Goal: Task Accomplishment & Management: Complete application form

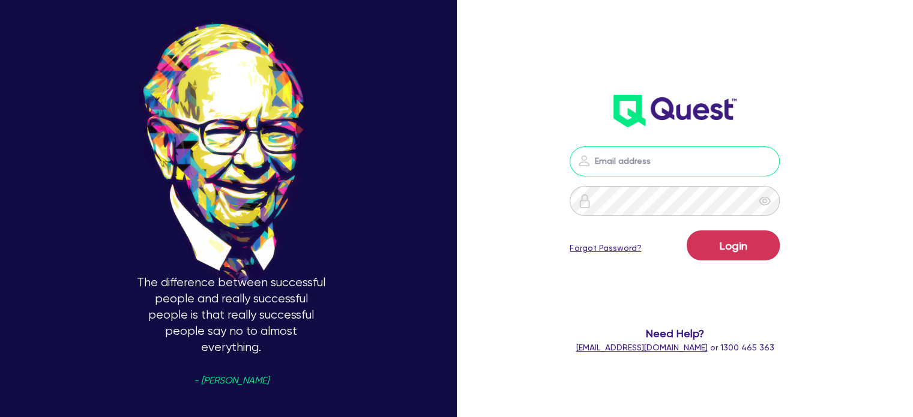
type input "[PERSON_NAME][EMAIL_ADDRESS][PERSON_NAME][DOMAIN_NAME]"
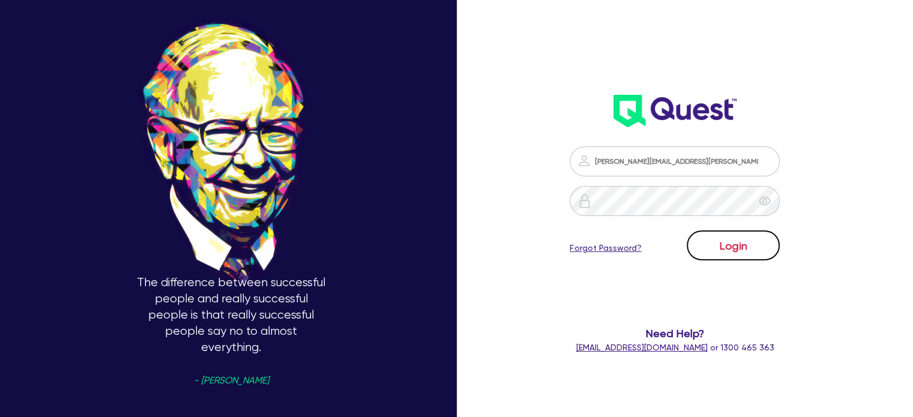
click at [748, 239] on button "Login" at bounding box center [733, 245] width 93 height 30
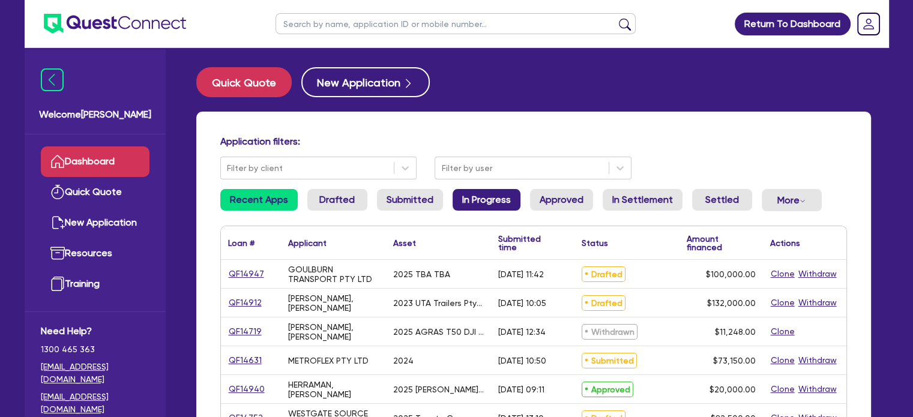
click at [485, 203] on link "In Progress" at bounding box center [487, 200] width 68 height 22
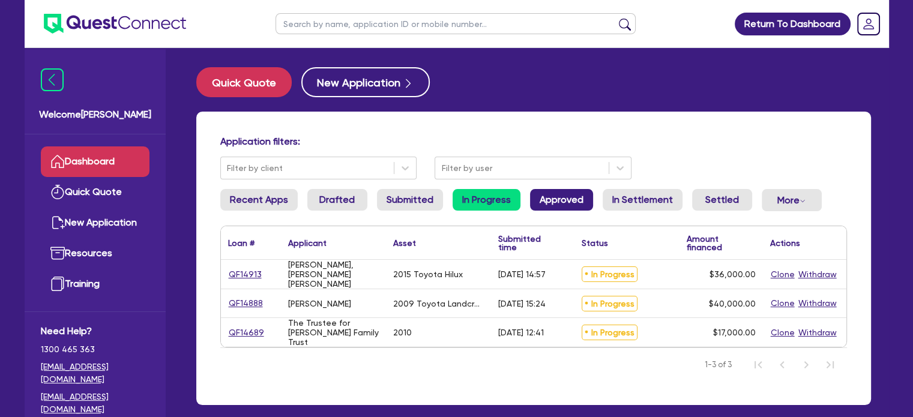
click at [555, 198] on link "Approved" at bounding box center [561, 200] width 63 height 22
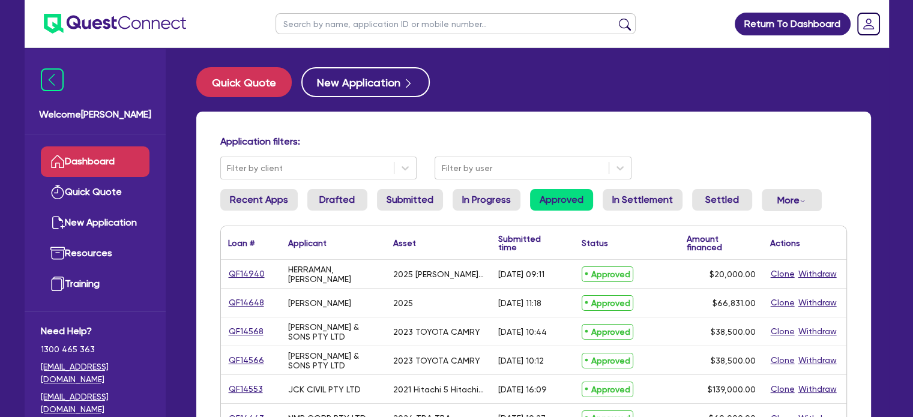
click at [331, 211] on li "Drafted" at bounding box center [337, 205] width 60 height 32
click at [335, 202] on link "Drafted" at bounding box center [337, 200] width 60 height 22
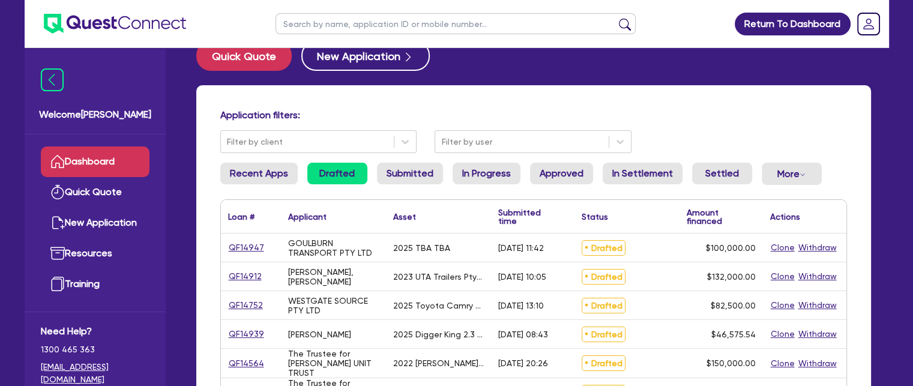
scroll to position [16, 0]
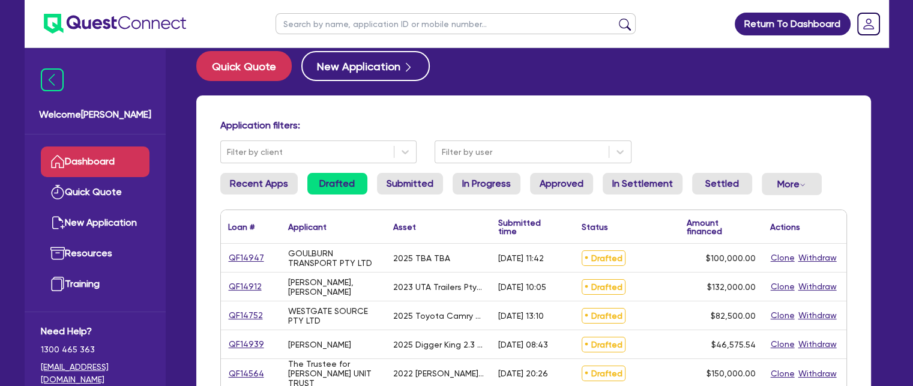
click at [250, 257] on link "QF14947" at bounding box center [246, 258] width 37 height 14
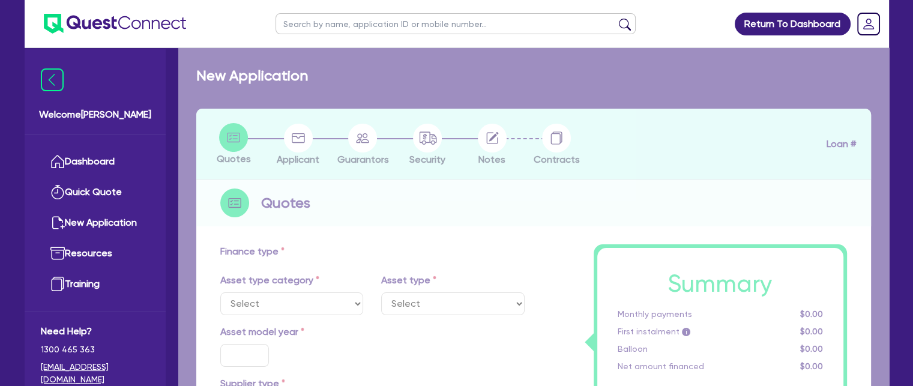
select select "CARS_AND_LIGHT_TRUCKS"
type input "2025"
type input "100,000"
type input "13"
type input "13,000"
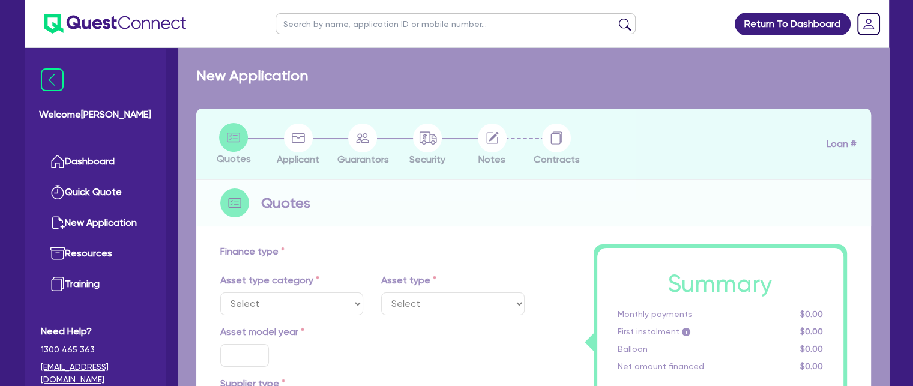
type input "17.95"
type input "1,490"
select select "PASSENGER_VEHICLES"
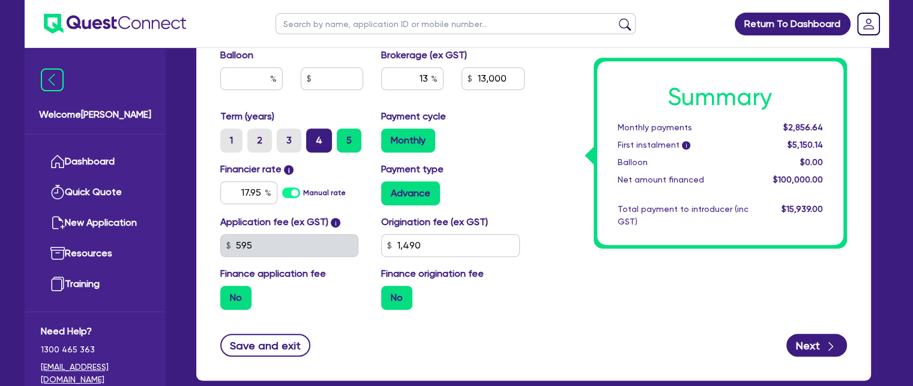
scroll to position [666, 0]
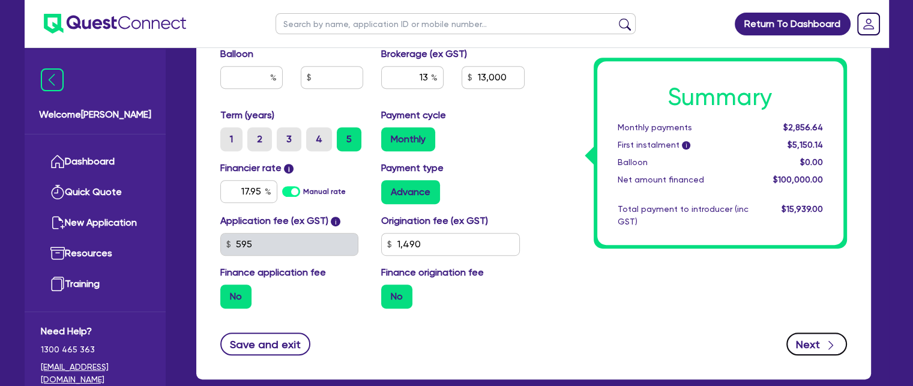
click at [823, 333] on button "Next" at bounding box center [816, 344] width 61 height 23
type input "100,000"
type input "13,000"
type input "1,490"
select select "COMPANY"
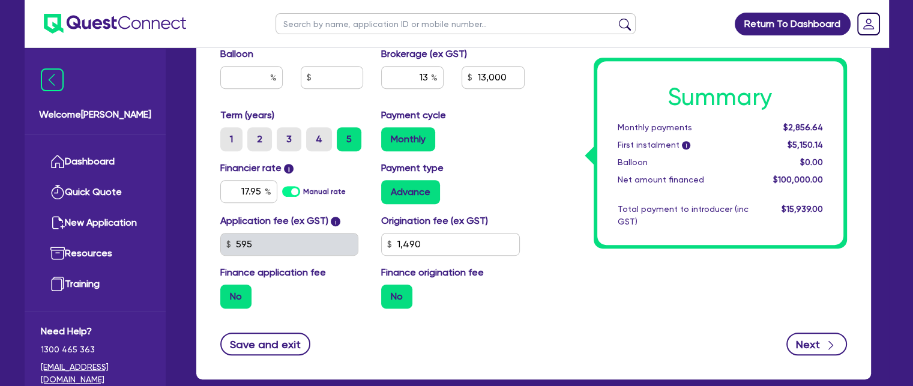
select select "TRANSPORT_WAREHOUSING"
select select "PASSENGERS_FREIGHT_TRANSPORT"
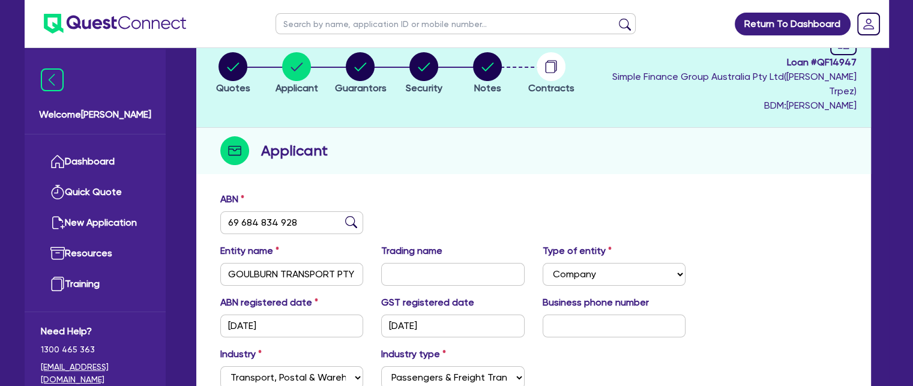
scroll to position [89, 0]
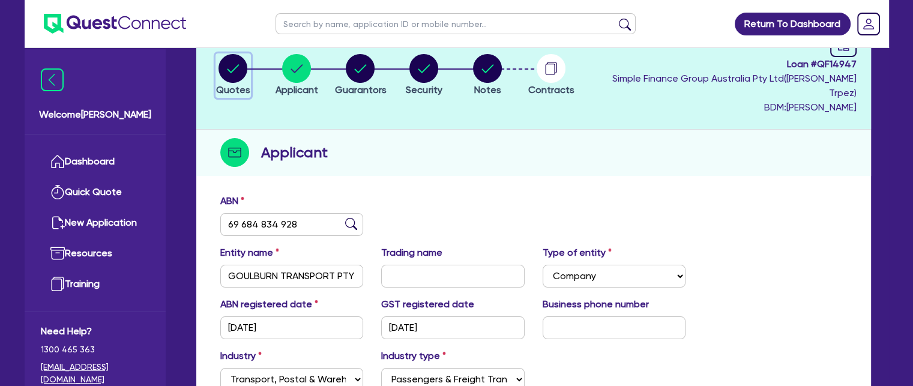
click at [235, 67] on circle "button" at bounding box center [232, 68] width 29 height 29
select select "CARS_AND_LIGHT_TRUCKS"
select select "PASSENGER_VEHICLES"
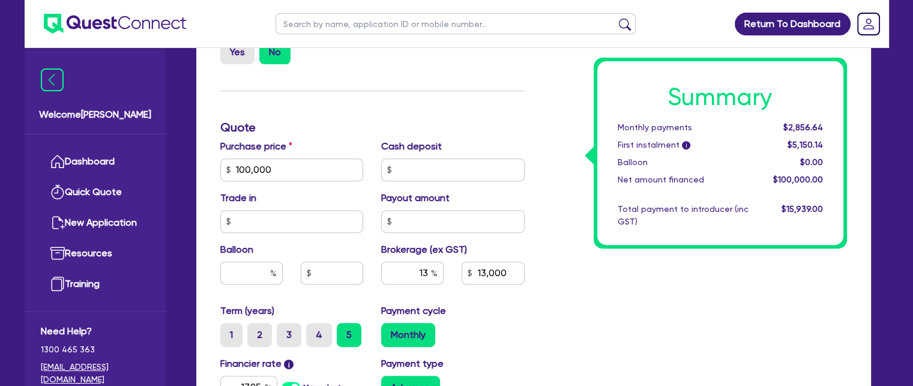
scroll to position [470, 0]
click at [417, 262] on input "13" at bounding box center [412, 273] width 62 height 23
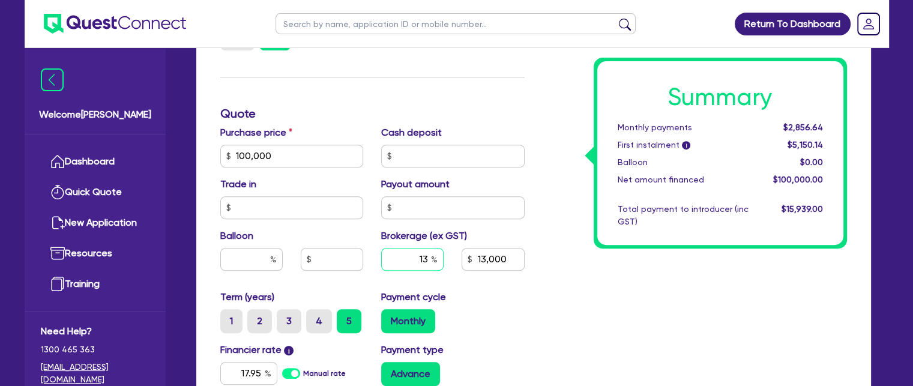
scroll to position [500, 0]
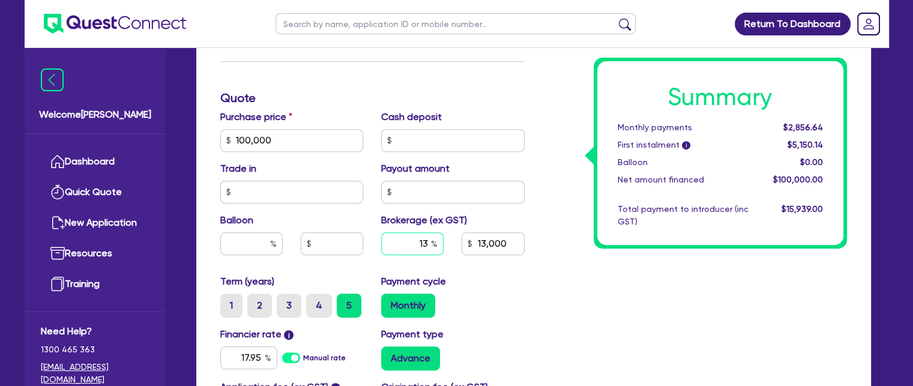
click at [427, 232] on input "13" at bounding box center [412, 243] width 62 height 23
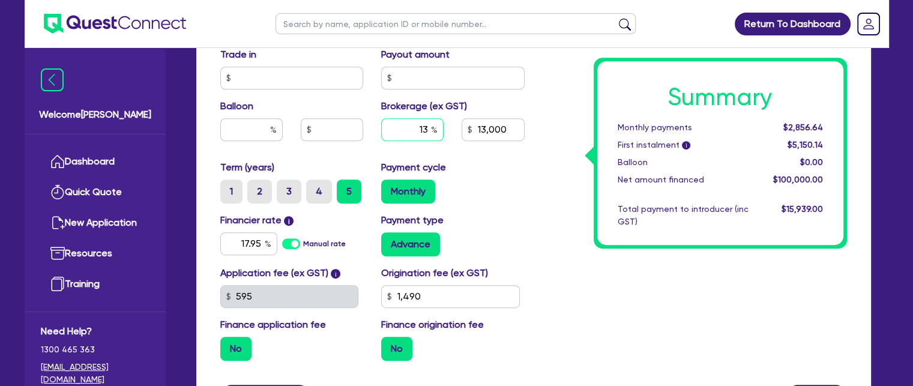
scroll to position [615, 0]
type input "100,000"
type input "13,000"
type input "1,490"
type input "100,000"
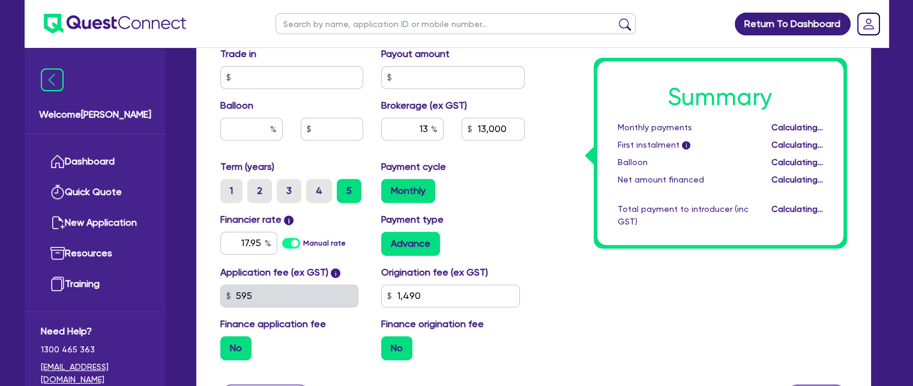
type input "13,000"
type input "1,490"
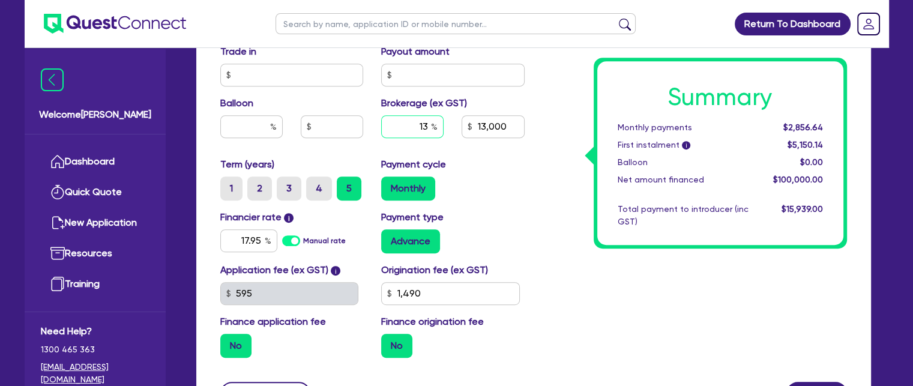
scroll to position [717, 0]
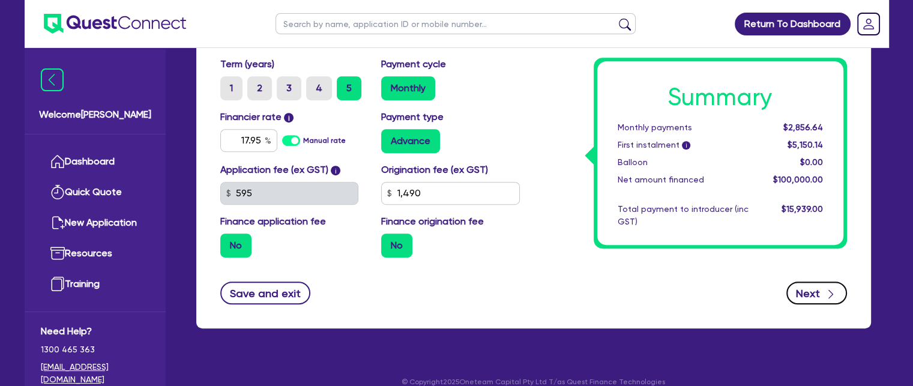
click at [814, 281] on button "Next" at bounding box center [816, 292] width 61 height 23
type input "100,000"
type input "13,000"
type input "1,490"
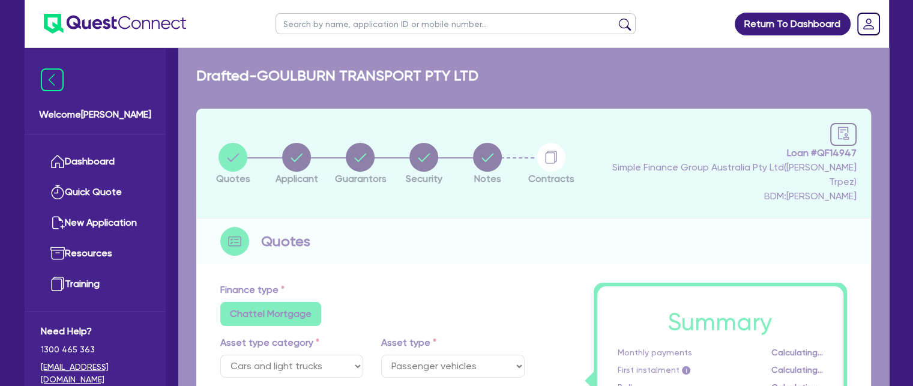
select select "COMPANY"
select select "TRANSPORT_WAREHOUSING"
select select "PASSENGERS_FREIGHT_TRANSPORT"
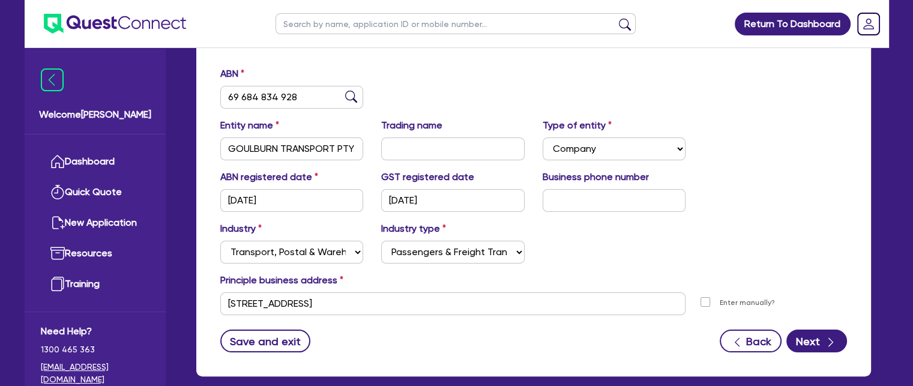
scroll to position [228, 0]
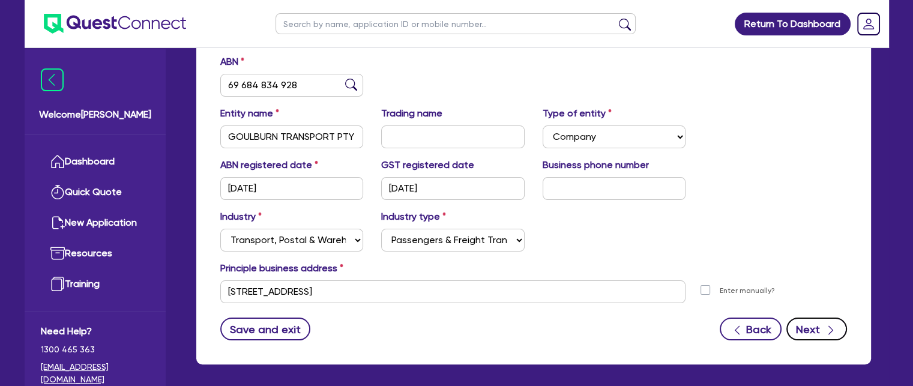
click at [826, 324] on icon "button" at bounding box center [831, 330] width 12 height 12
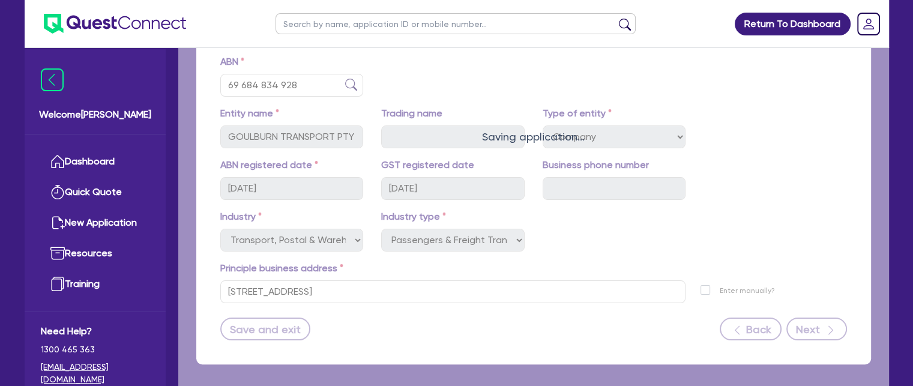
select select "MS"
select select "[GEOGRAPHIC_DATA]"
select select "DE_FACTO"
select select "CASH"
select select "VEHICLE"
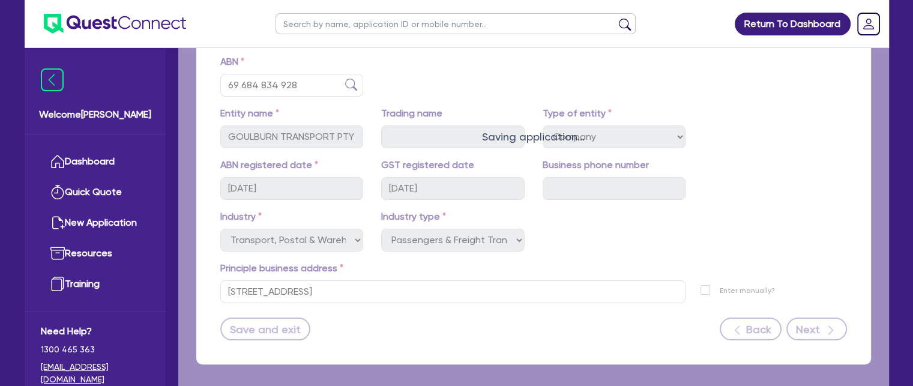
select select "TRUCK"
select select "EQUIPMENT"
select select "HOUSEHOLD_PERSONAL"
select select "TRUCK_LOAN"
select select "TRAILER_LOAN"
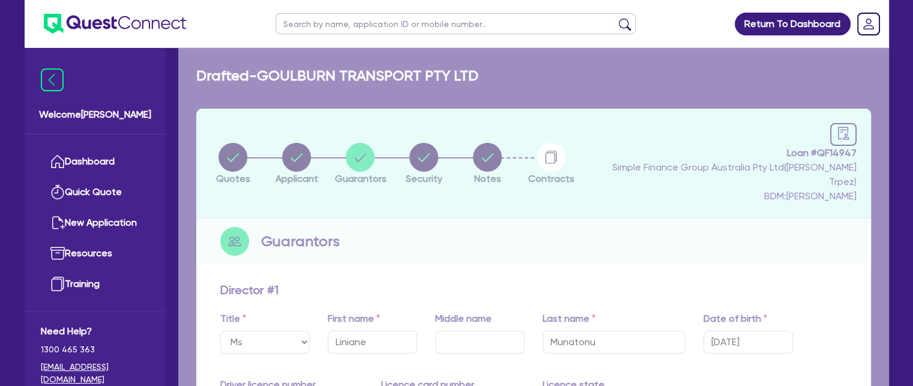
type input "0"
type input "0487 117 215"
type input "30,000"
type input "23,000"
type input "95,000"
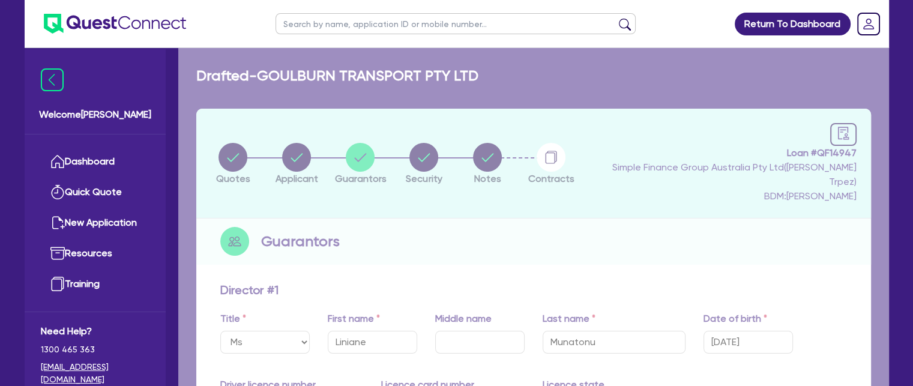
type input "25,000"
type input "70,000"
type input "80,000"
type input "1,571"
type input "20,000"
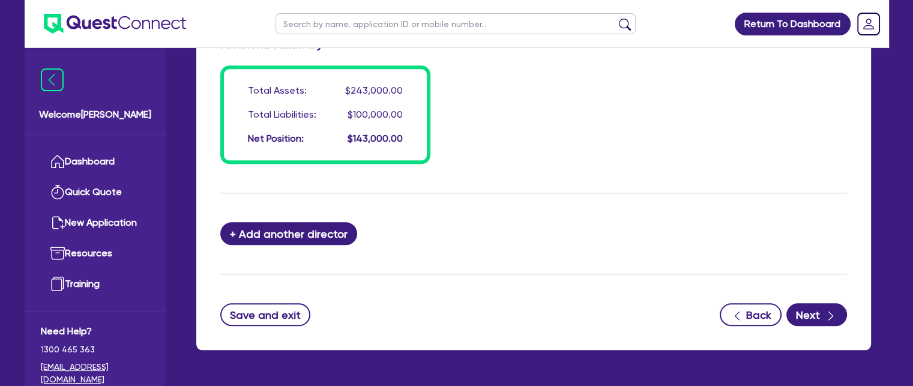
scroll to position [1147, 0]
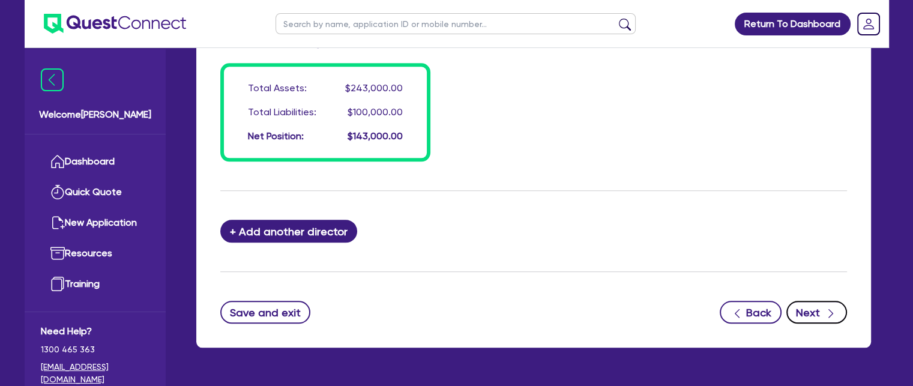
click at [795, 301] on button "Next" at bounding box center [816, 312] width 61 height 23
select select "CARS_AND_LIGHT_TRUCKS"
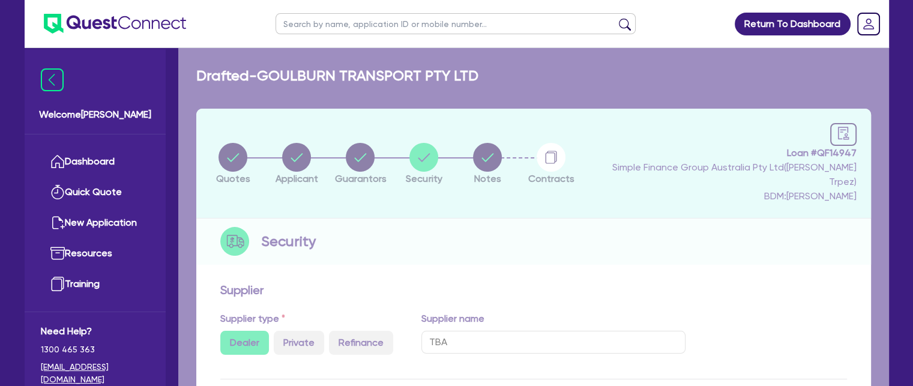
select select "PASSENGER_VEHICLES"
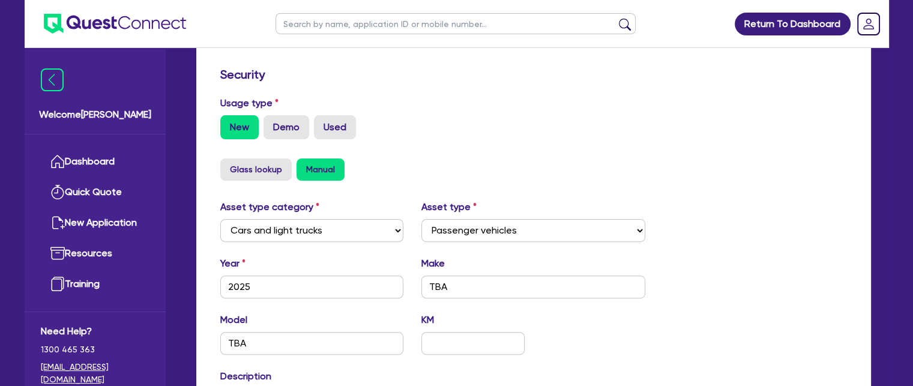
scroll to position [550, 0]
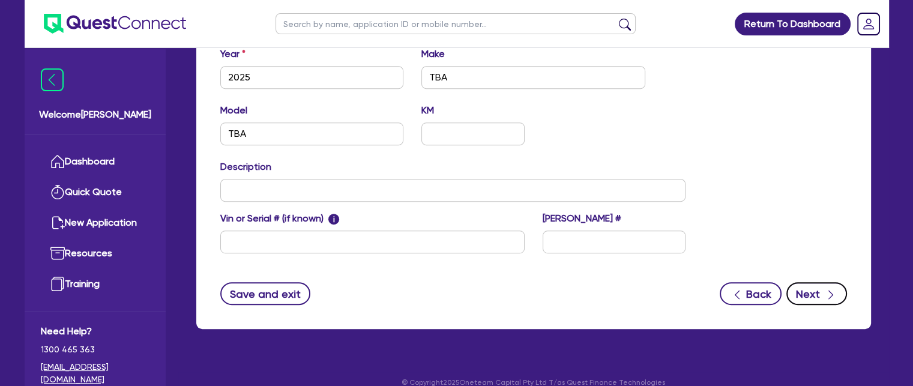
click at [839, 282] on button "Next" at bounding box center [816, 293] width 61 height 23
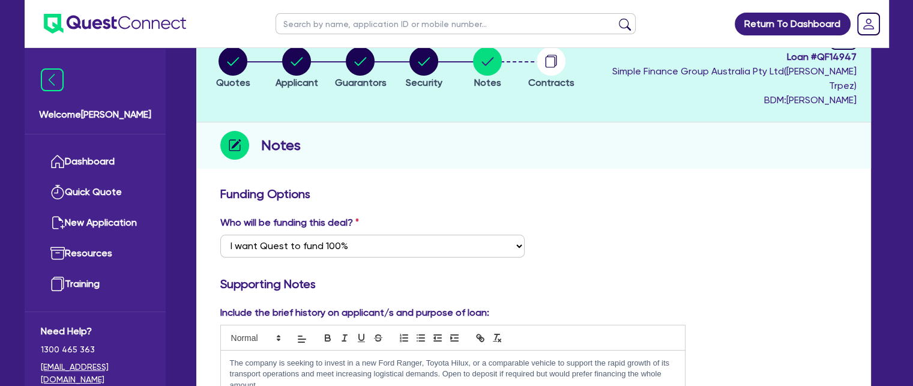
scroll to position [97, 0]
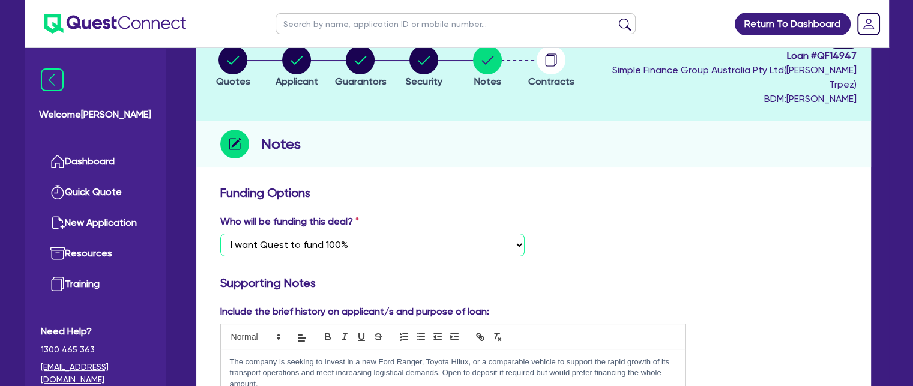
click at [384, 233] on select "Select I want Quest to fund 100% I will fund 100% I will co-fund with Quest Oth…" at bounding box center [372, 244] width 304 height 23
click at [220, 233] on select "Select I want Quest to fund 100% I will fund 100% I will co-fund with Quest Oth…" at bounding box center [372, 244] width 304 height 23
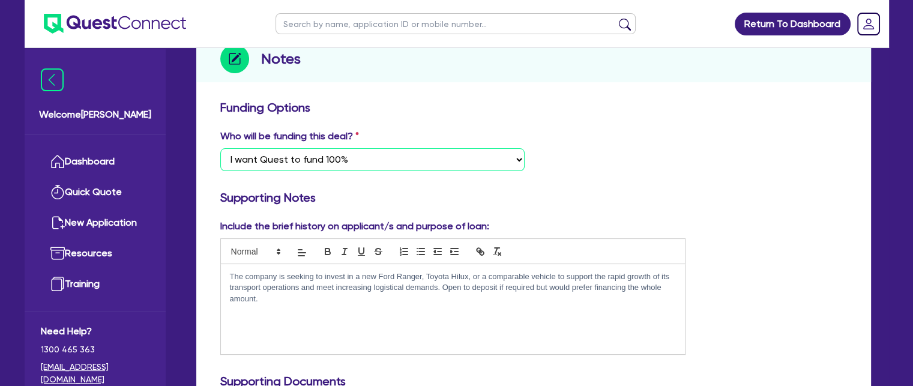
scroll to position [184, 0]
click at [398, 147] on select "Select I want Quest to fund 100% I will fund 100% I will co-fund with Quest Oth…" at bounding box center [372, 158] width 304 height 23
click at [220, 147] on select "Select I want Quest to fund 100% I will fund 100% I will co-fund with Quest Oth…" at bounding box center [372, 158] width 304 height 23
click at [334, 147] on select "Select I want Quest to fund 100% I will fund 100% I will co-fund with Quest Oth…" at bounding box center [372, 158] width 304 height 23
click at [220, 147] on select "Select I want Quest to fund 100% I will fund 100% I will co-fund with Quest Oth…" at bounding box center [372, 158] width 304 height 23
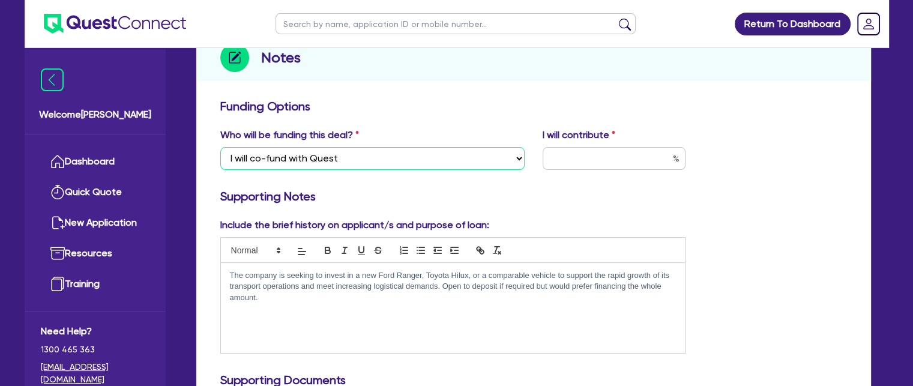
click at [475, 147] on select "Select I want Quest to fund 100% I will fund 100% I will co-fund with Quest Oth…" at bounding box center [372, 158] width 304 height 23
select select "Quest Finance - Own Book"
click at [220, 147] on select "Select I want Quest to fund 100% I will fund 100% I will co-fund with Quest Oth…" at bounding box center [372, 158] width 304 height 23
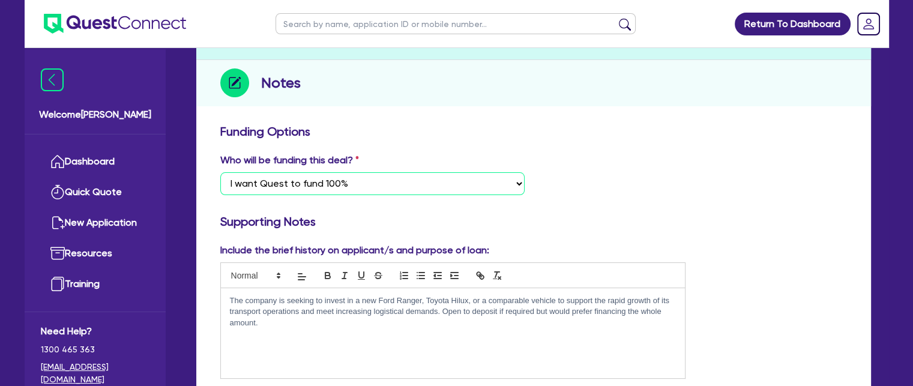
scroll to position [0, 0]
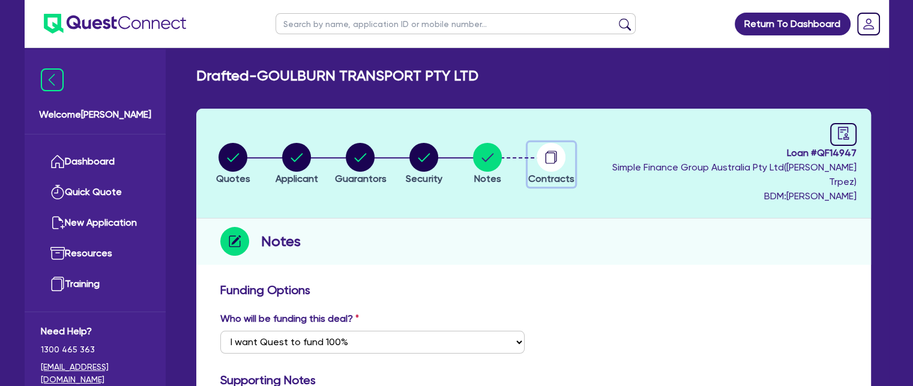
click at [559, 144] on circle "button" at bounding box center [551, 157] width 29 height 29
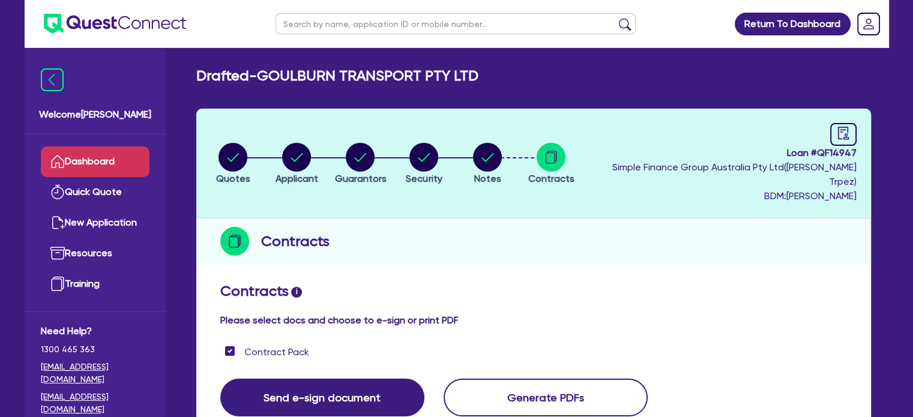
click at [117, 174] on link "Dashboard" at bounding box center [95, 161] width 109 height 31
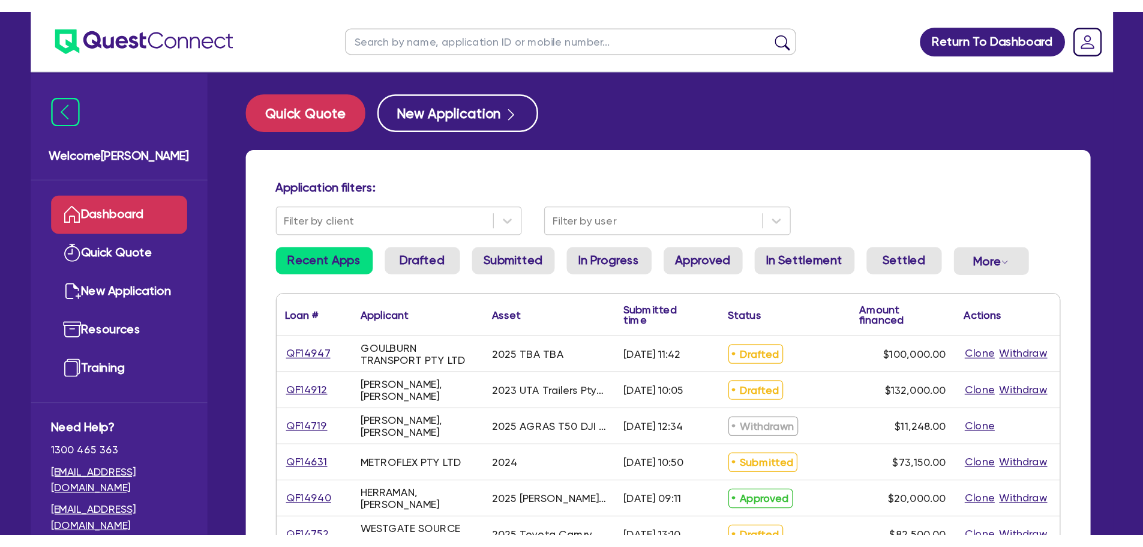
scroll to position [1, 0]
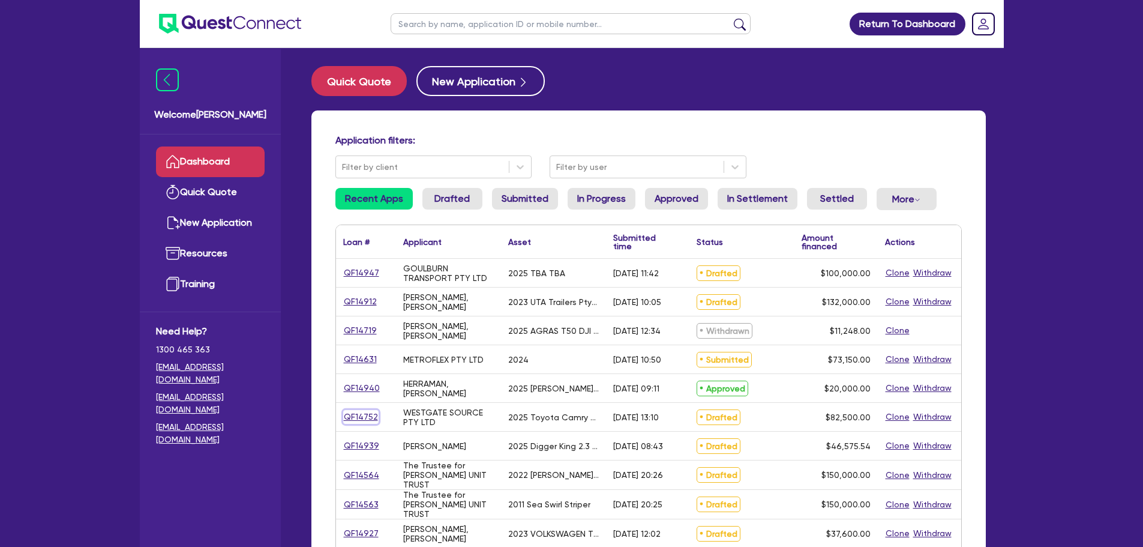
click at [351, 417] on link "QF14752" at bounding box center [360, 417] width 35 height 14
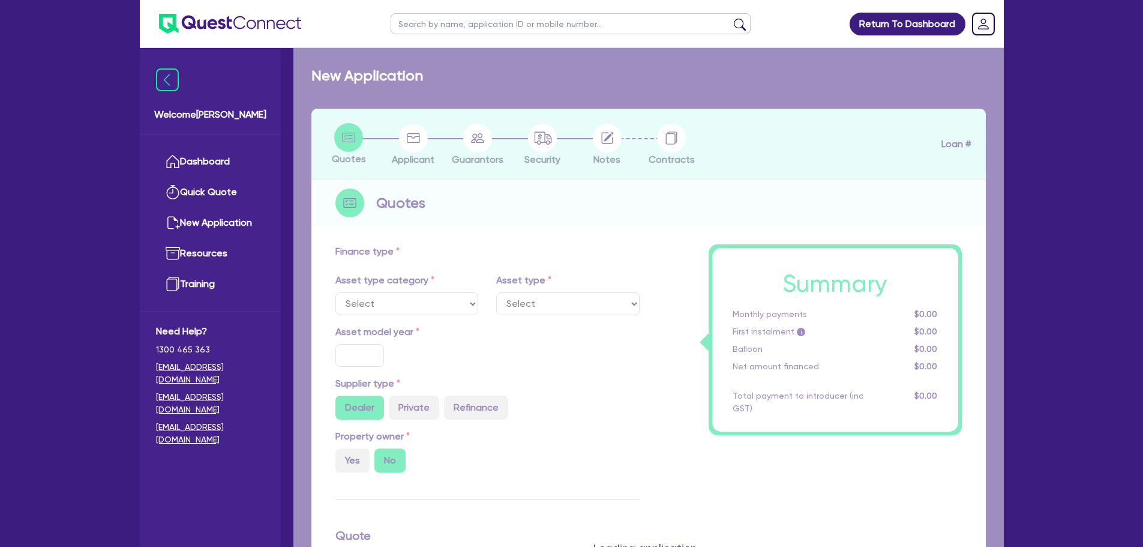
select select "CARS_AND_LIGHT_TRUCKS"
type input "2025"
radio input "true"
type input "82,500"
type input "30"
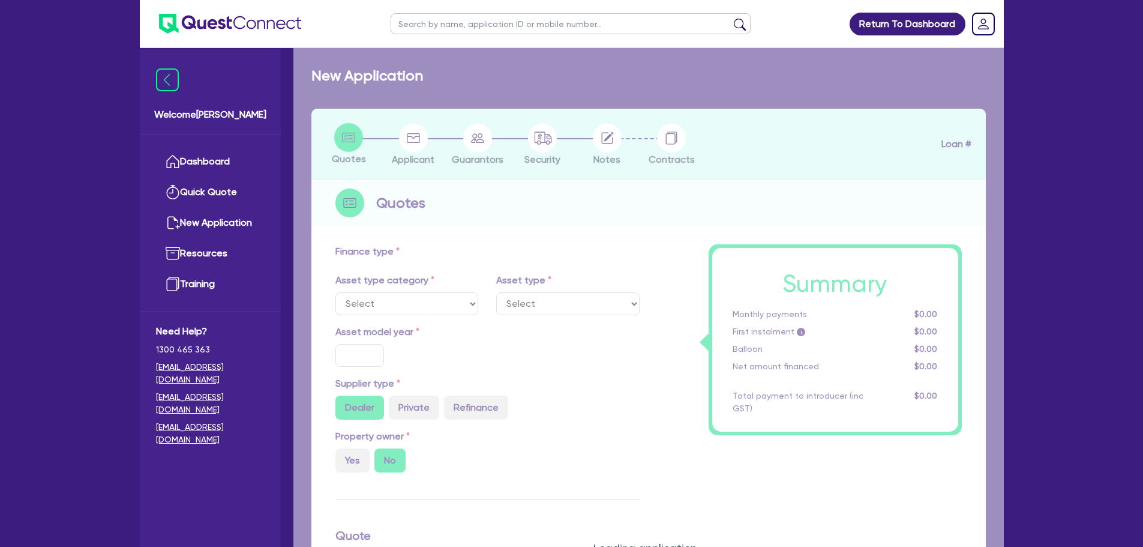
type input "24,750"
type input "6"
type input "4,950"
type input "17.95"
type input "1,100"
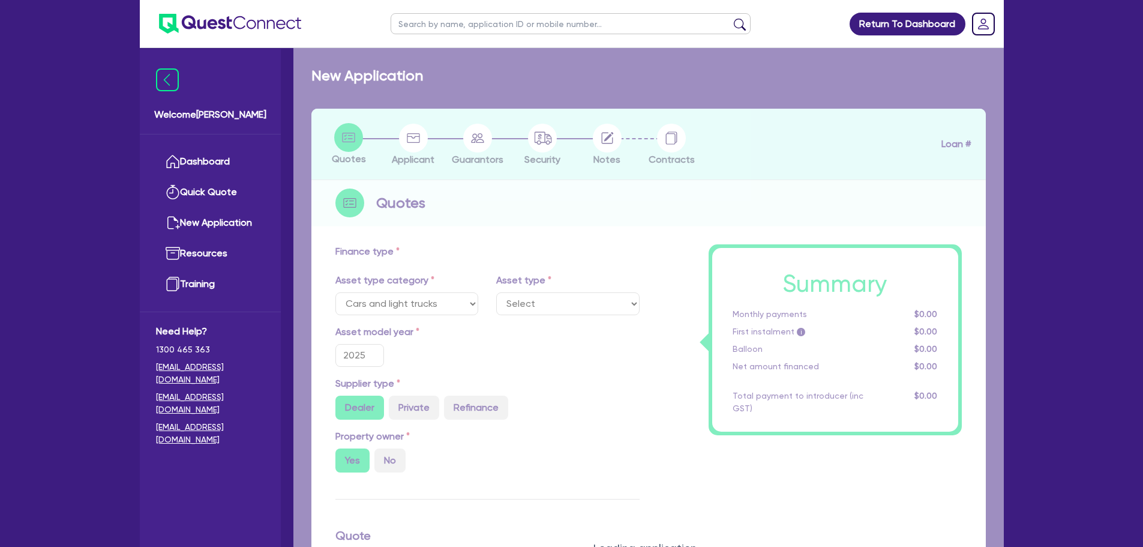
select select "PASSENGER_VEHICLES"
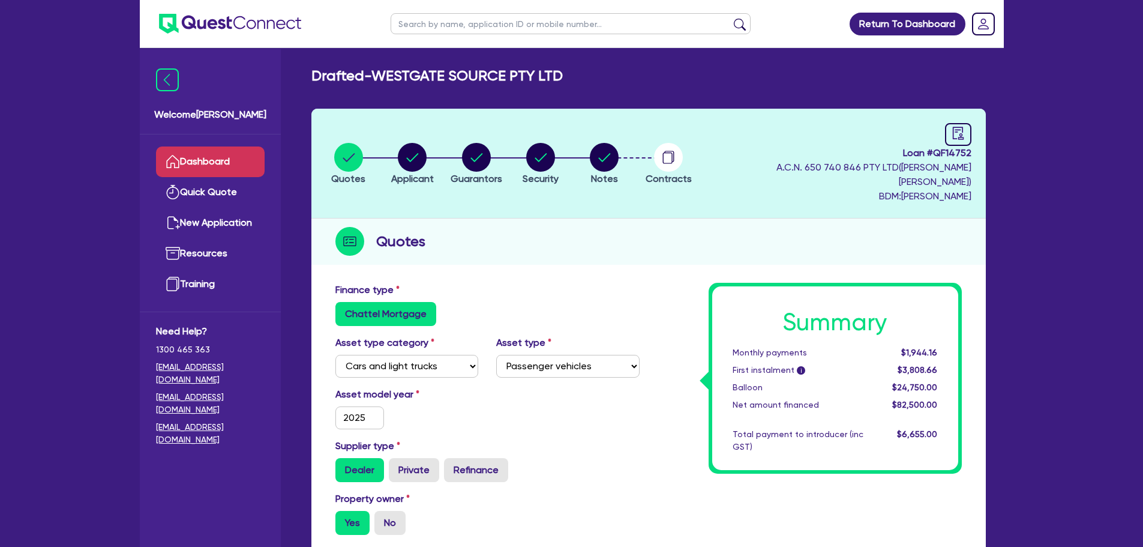
click at [235, 154] on link "Dashboard" at bounding box center [210, 161] width 109 height 31
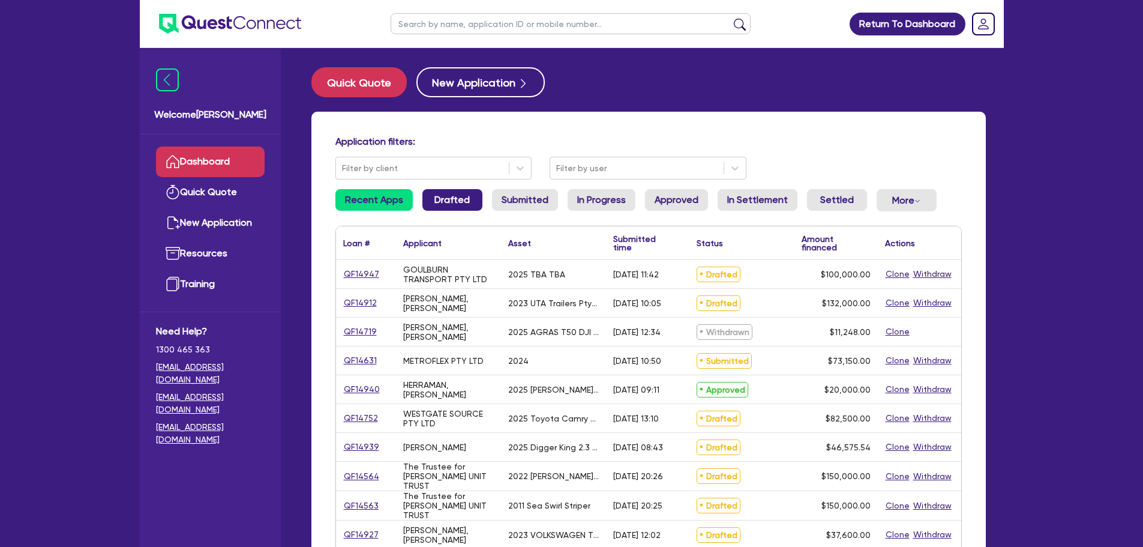
click at [450, 202] on link "Drafted" at bounding box center [453, 200] width 60 height 22
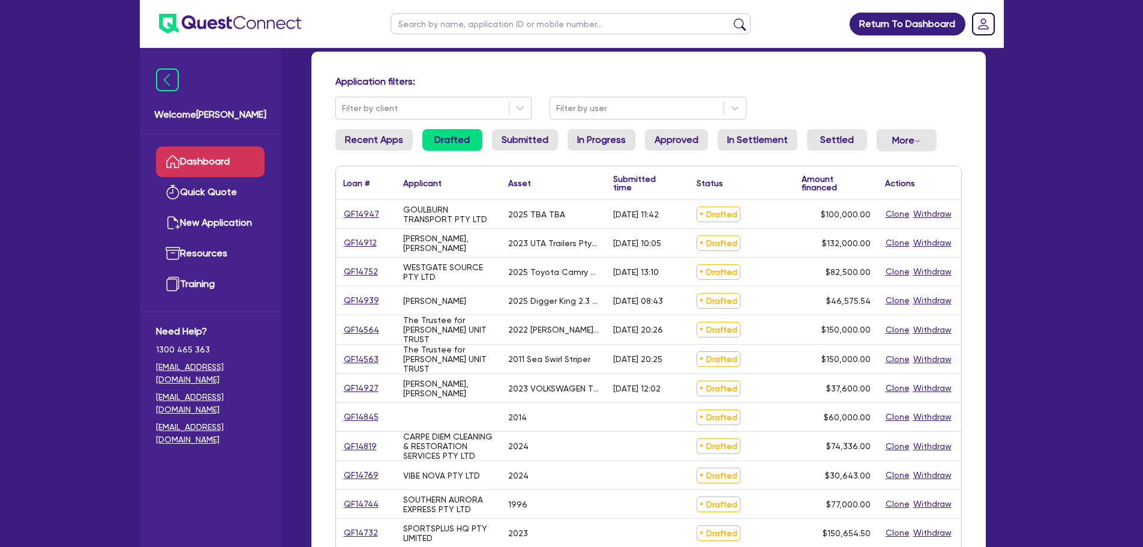
scroll to position [120, 0]
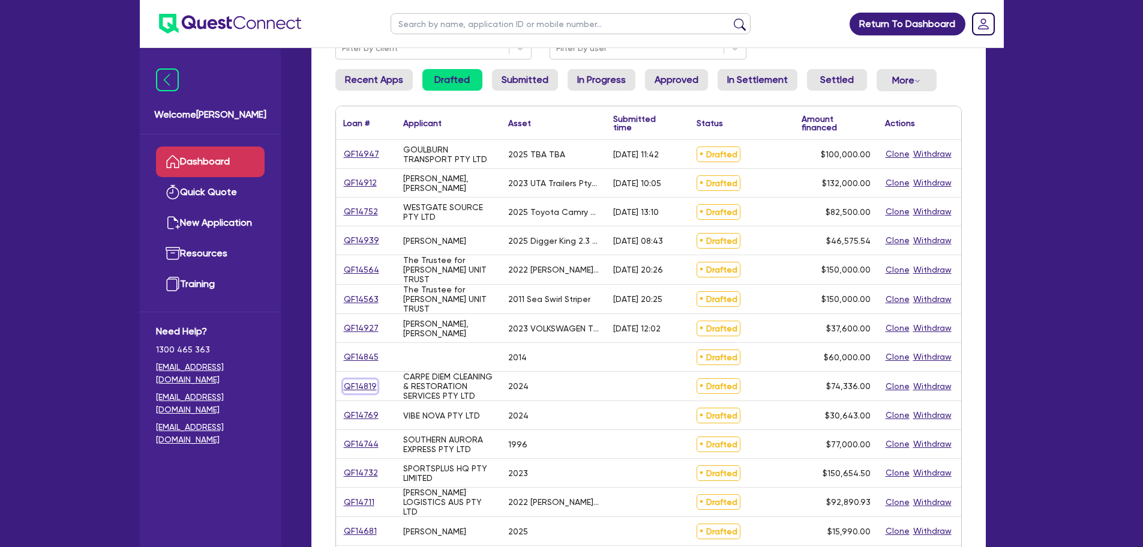
click at [362, 386] on link "QF14819" at bounding box center [360, 386] width 34 height 14
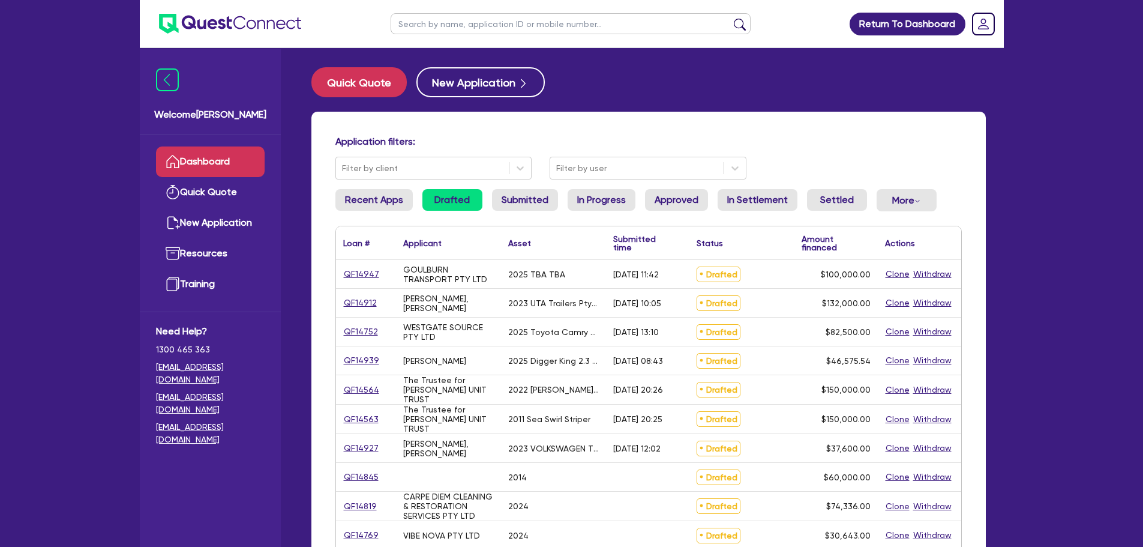
select select "TERTIARY_ASSETS"
select select "OTHER_TERTIARY"
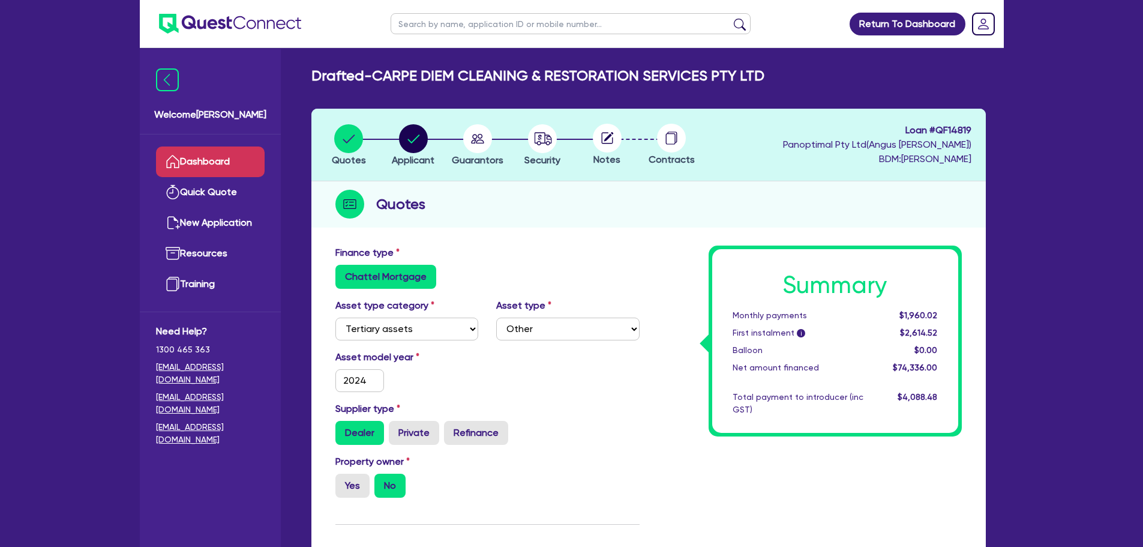
click at [239, 146] on link "Dashboard" at bounding box center [210, 161] width 109 height 31
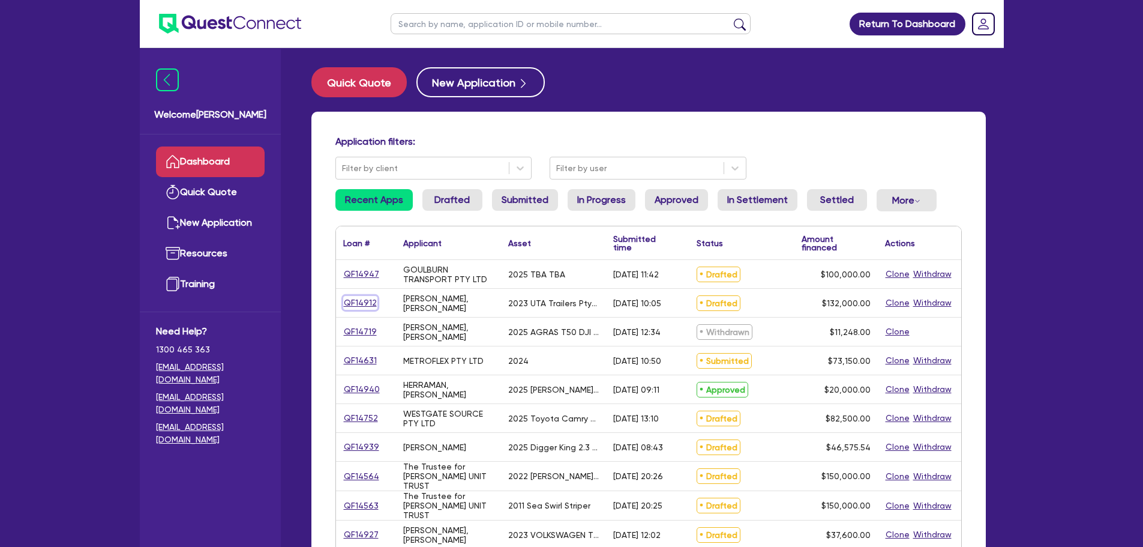
click at [357, 301] on link "QF14912" at bounding box center [360, 303] width 34 height 14
select select "PRIMARY_ASSETS"
select select "HEAVY_TRUCKS"
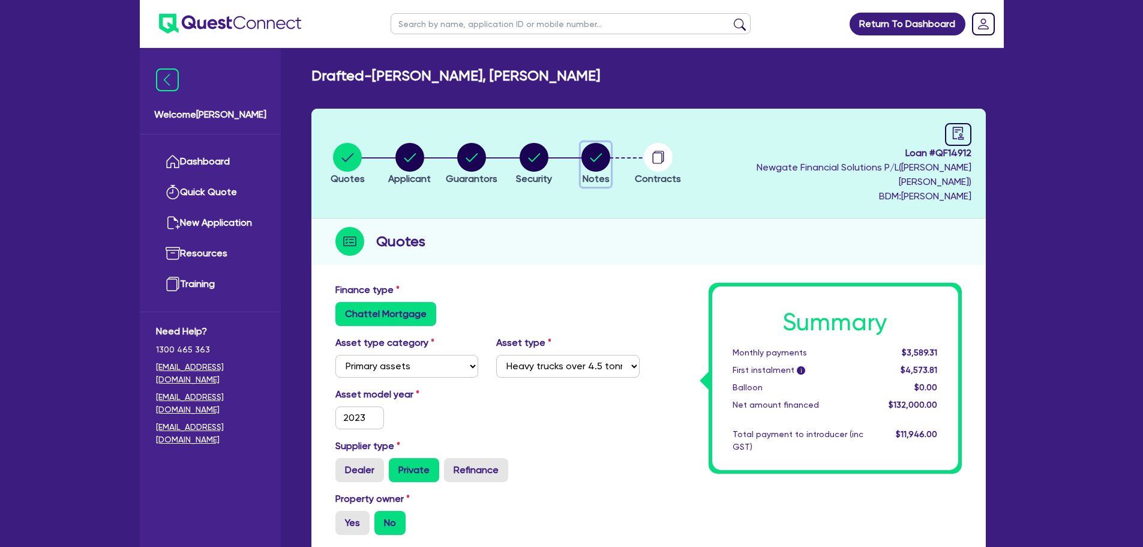
click at [603, 153] on icon "button" at bounding box center [597, 157] width 12 height 8
select select "Quest Finance - Own Book"
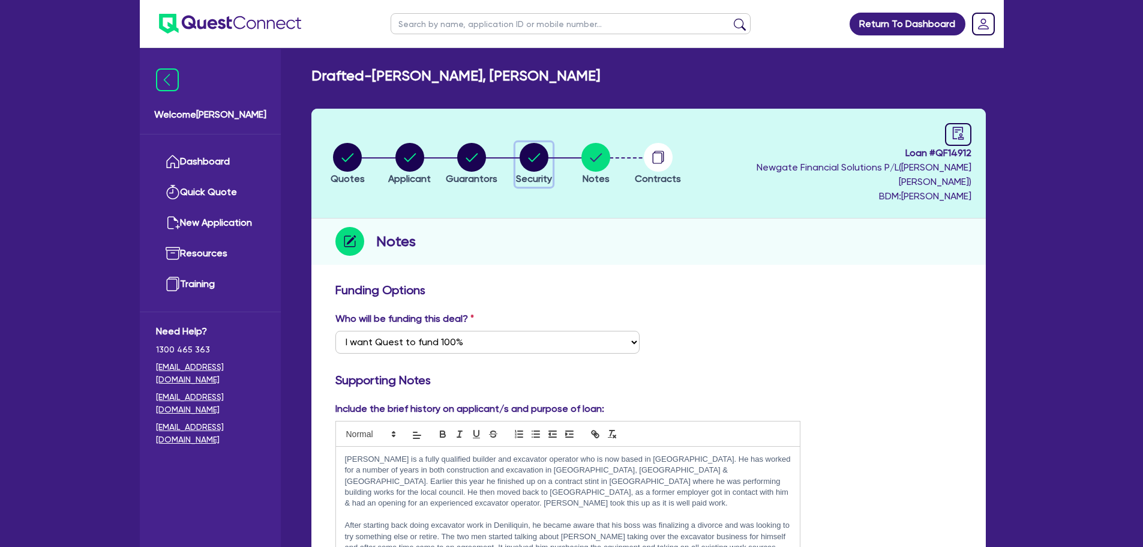
click at [541, 155] on circle "button" at bounding box center [534, 157] width 29 height 29
select select "PRIMARY_ASSETS"
select select "HEAVY_TRUCKS"
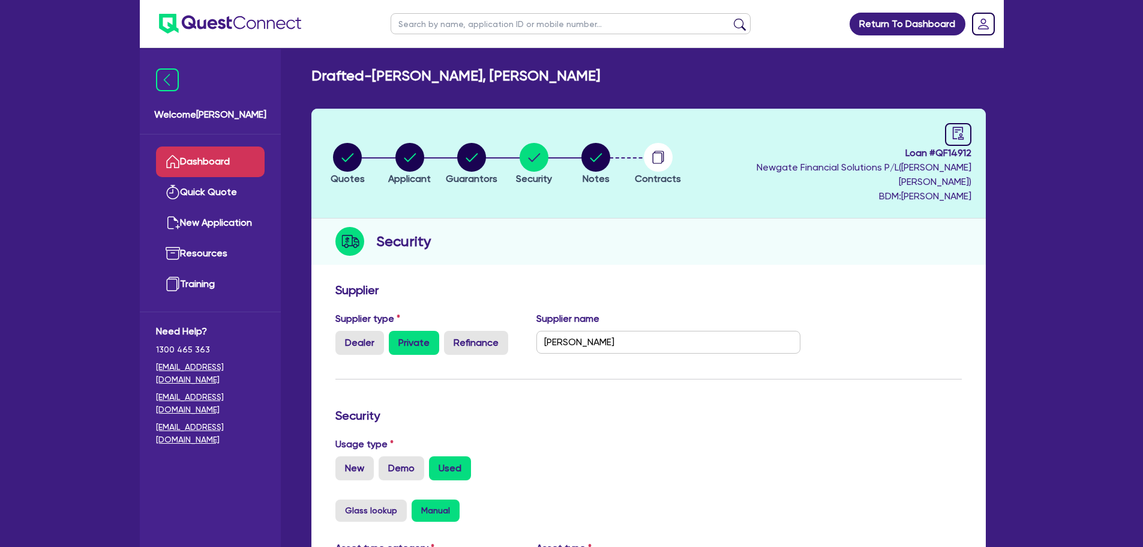
click at [197, 149] on link "Dashboard" at bounding box center [210, 161] width 109 height 31
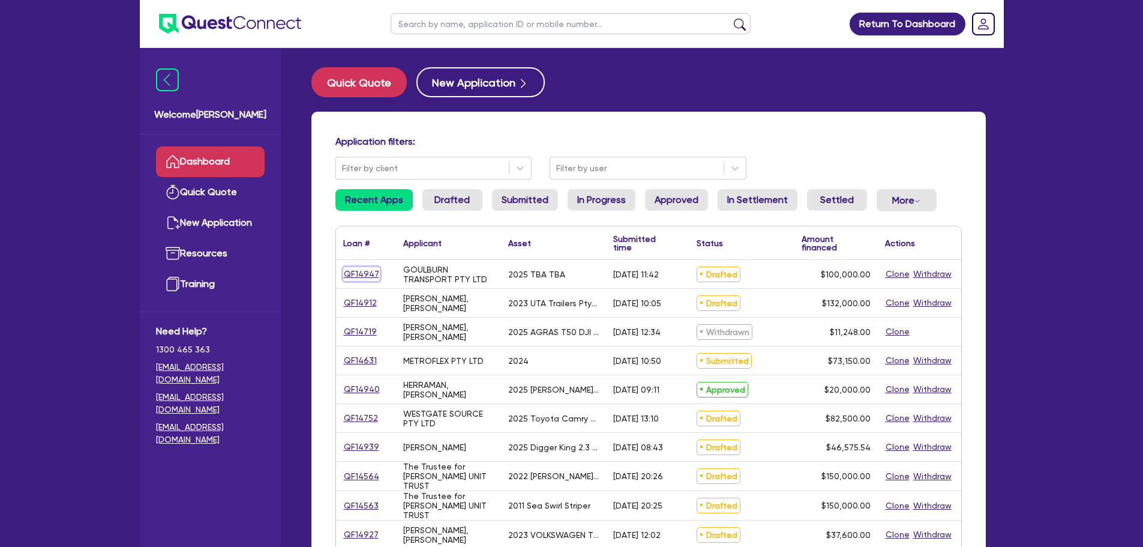
click at [361, 268] on link "QF14947" at bounding box center [361, 274] width 37 height 14
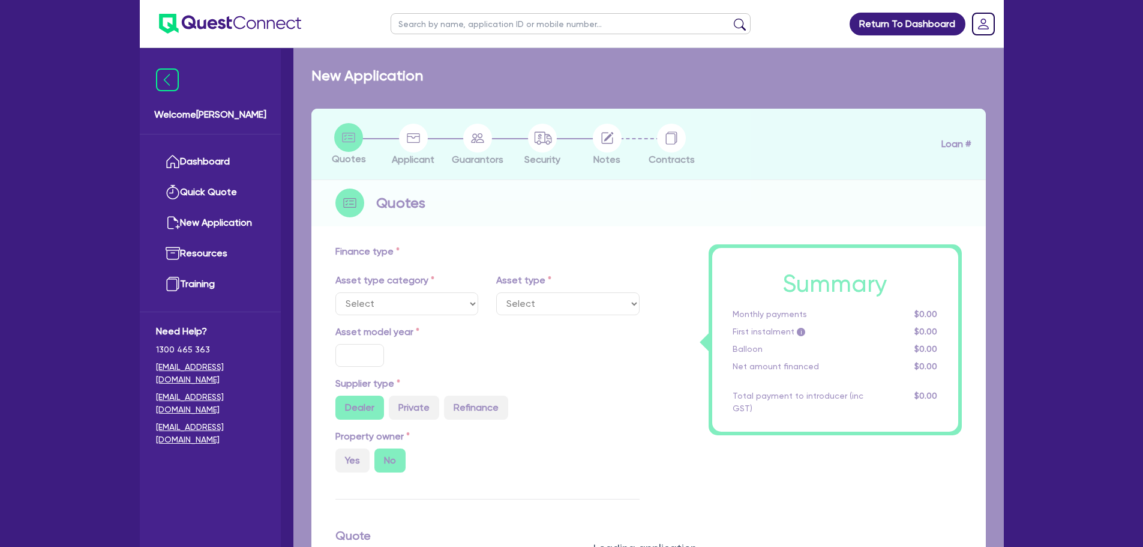
select select "CARS_AND_LIGHT_TRUCKS"
type input "2025"
type input "100,000"
type input "13"
type input "13,000"
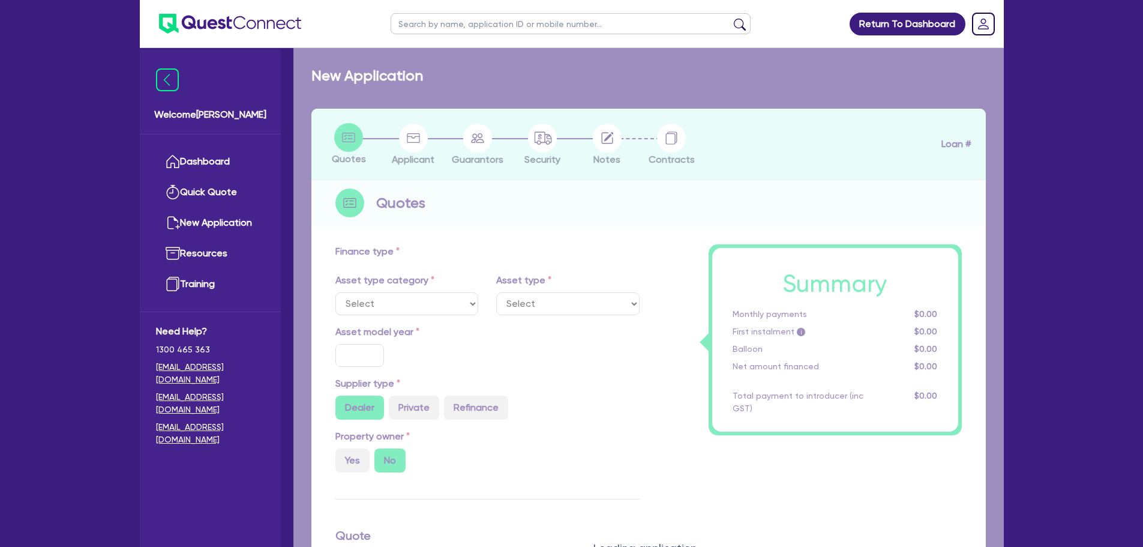
type input "17.95"
type input "1,490"
select select "PASSENGER_VEHICLES"
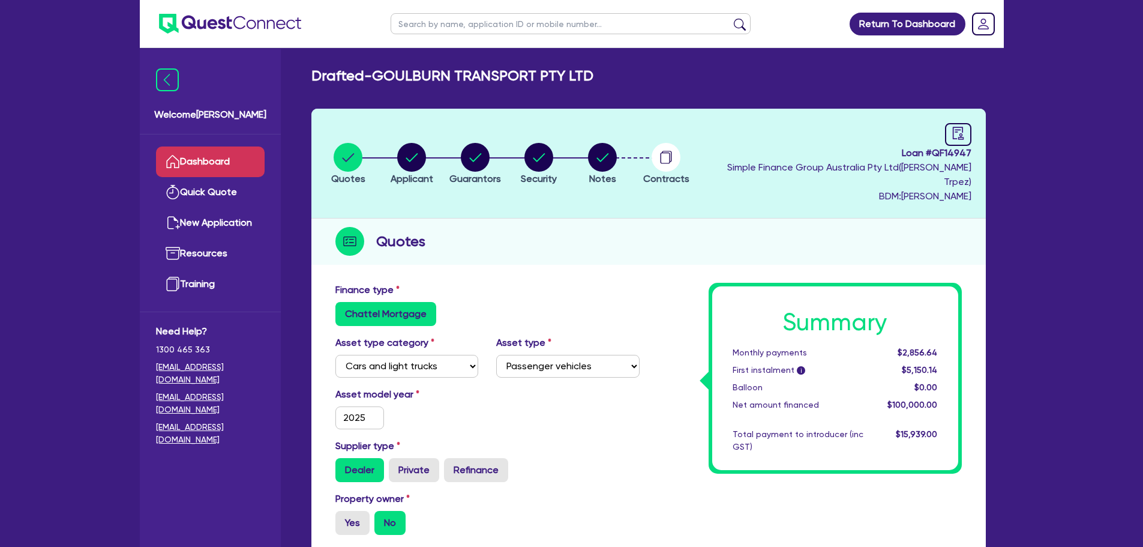
click at [251, 155] on link "Dashboard" at bounding box center [210, 161] width 109 height 31
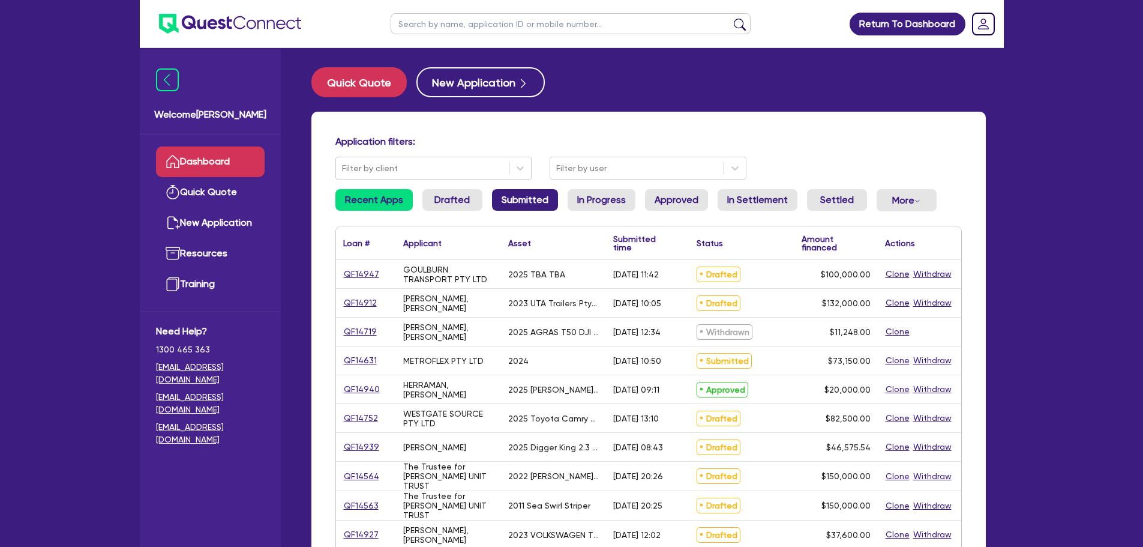
click at [505, 198] on link "Submitted" at bounding box center [525, 200] width 66 height 22
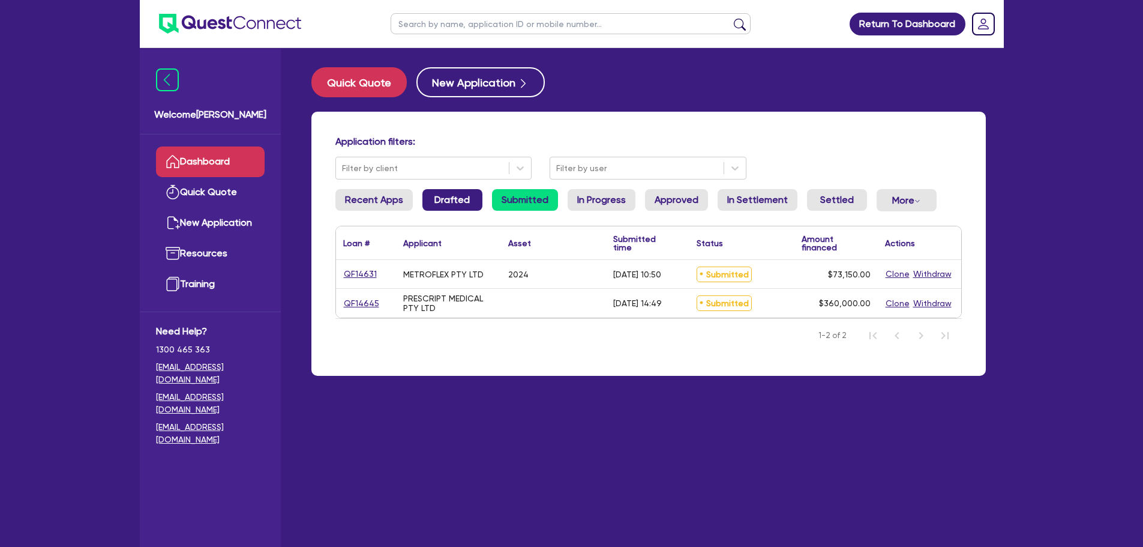
click at [435, 206] on link "Drafted" at bounding box center [453, 200] width 60 height 22
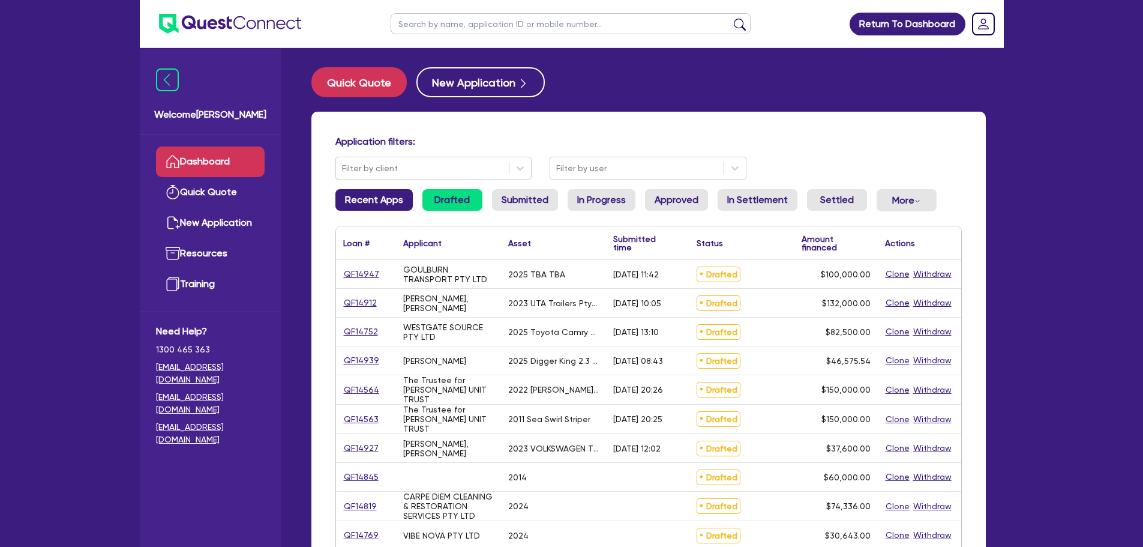
click at [402, 208] on link "Recent Apps" at bounding box center [374, 200] width 77 height 22
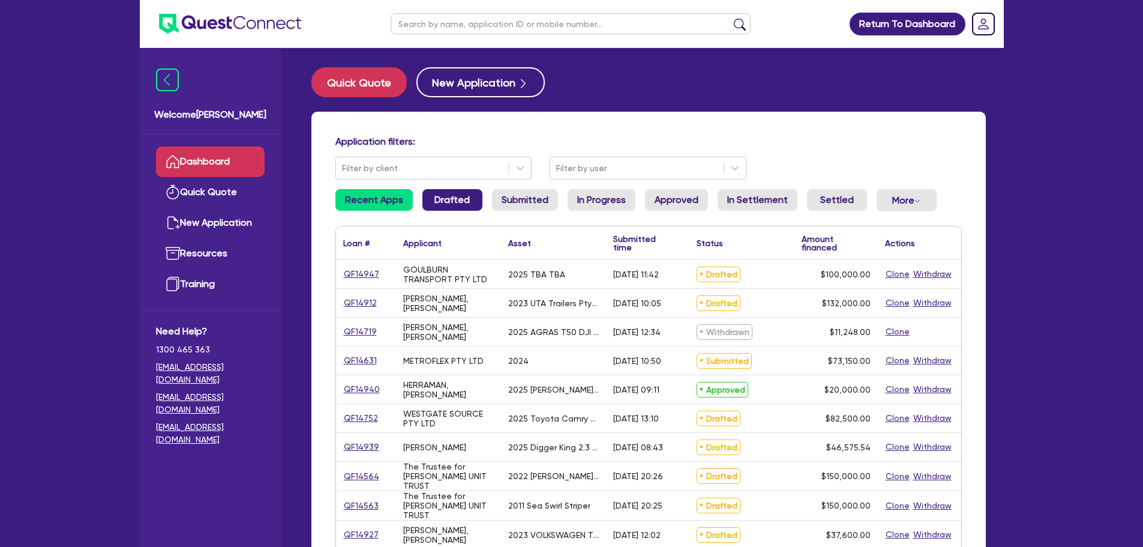
click at [469, 202] on link "Drafted" at bounding box center [453, 200] width 60 height 22
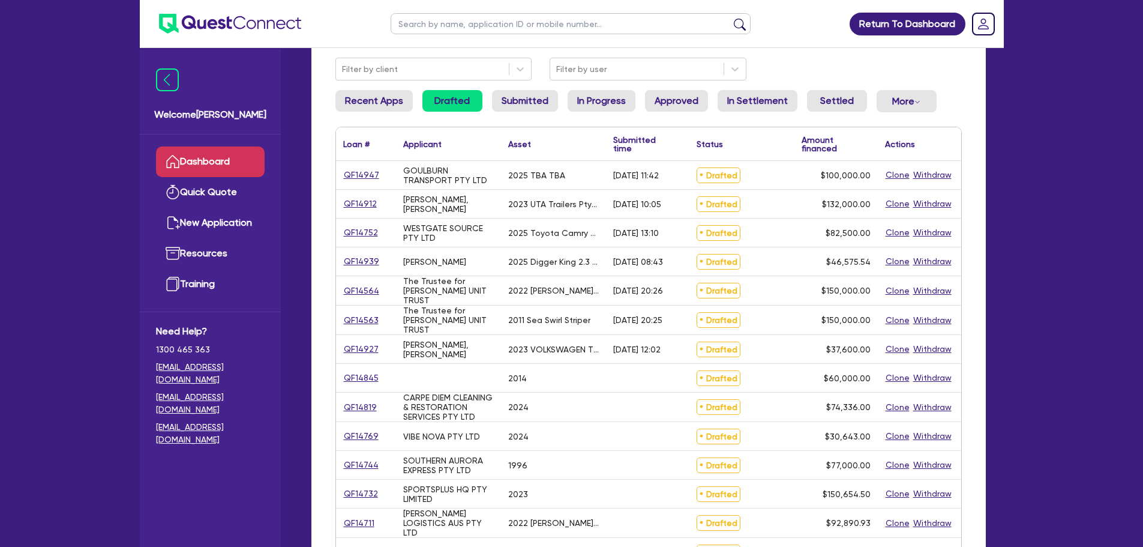
scroll to position [120, 0]
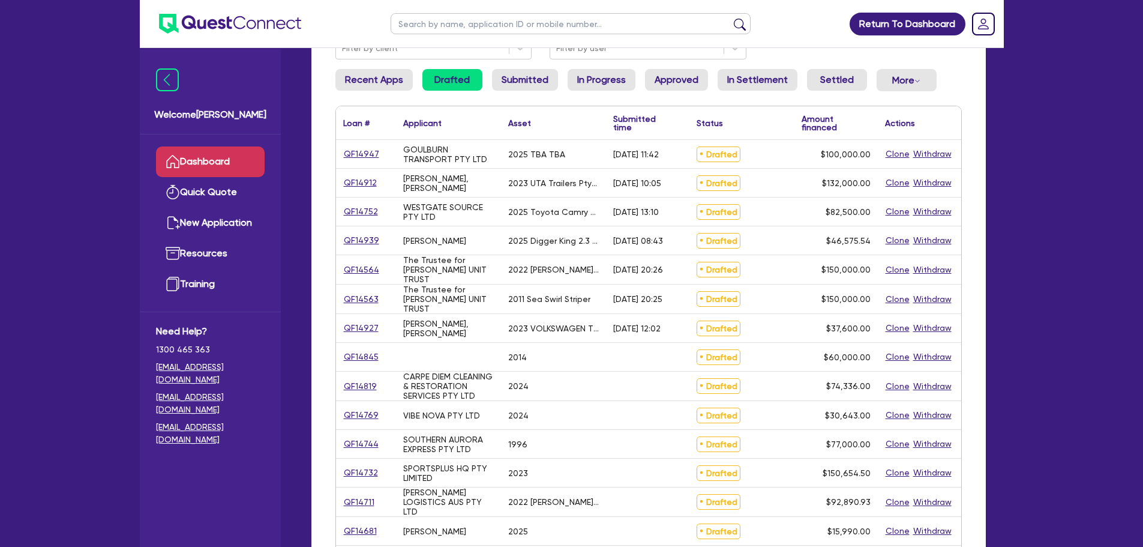
click at [196, 142] on ul "Dashboard Quick Quote New Application Ref Company Ref Salesperson Resources Tra…" at bounding box center [210, 222] width 141 height 177
click at [198, 157] on link "Dashboard" at bounding box center [210, 161] width 109 height 31
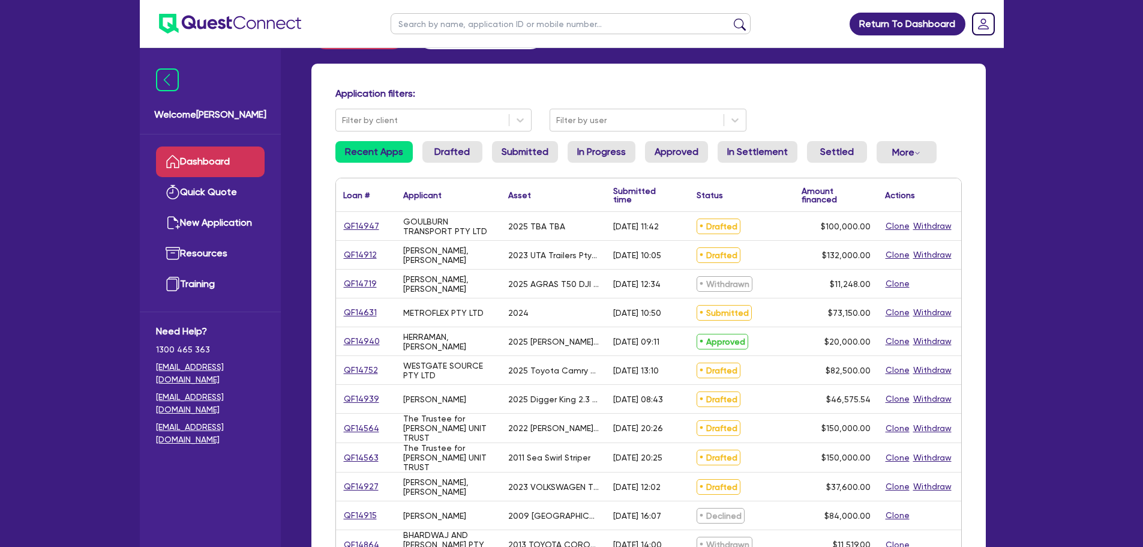
scroll to position [120, 0]
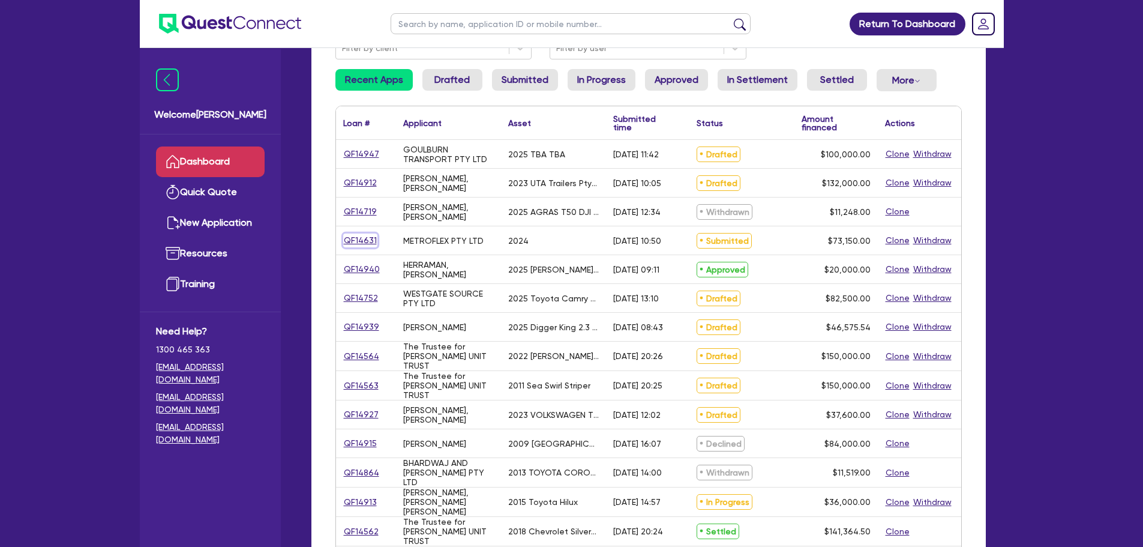
click at [367, 236] on link "QF14631" at bounding box center [360, 240] width 34 height 14
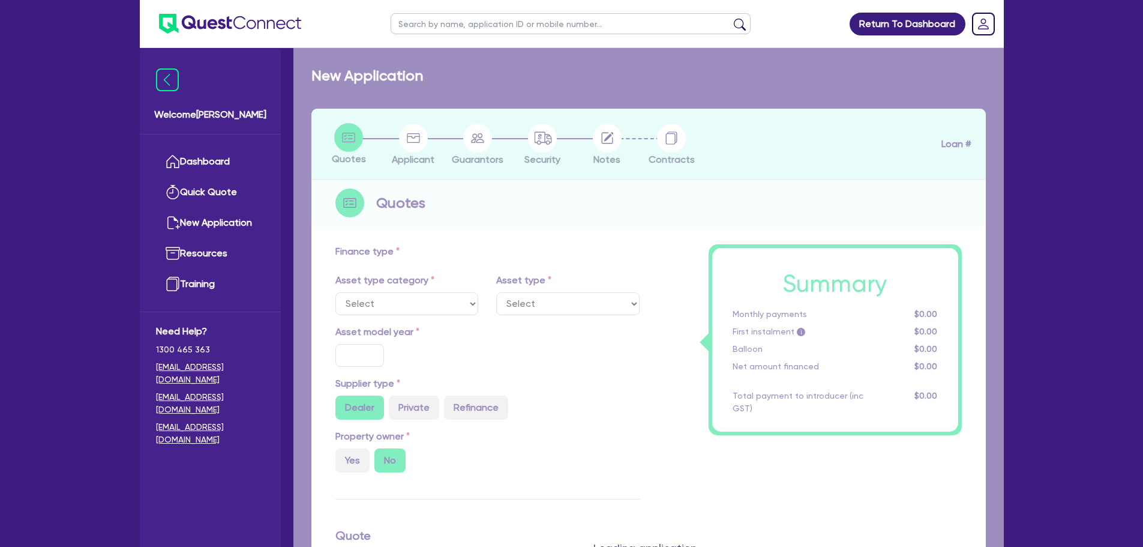
select select "TERTIARY_ASSETS"
type input "2024"
type input "73,150"
type input "9"
type input "6,583.5"
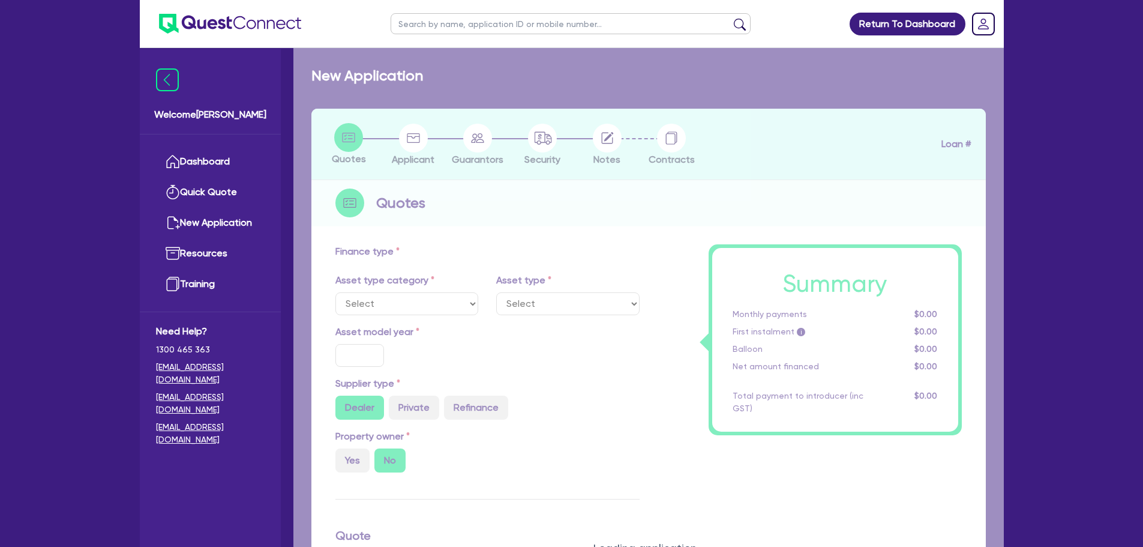
type input "17.95"
select select "OTHER_TERTIARY"
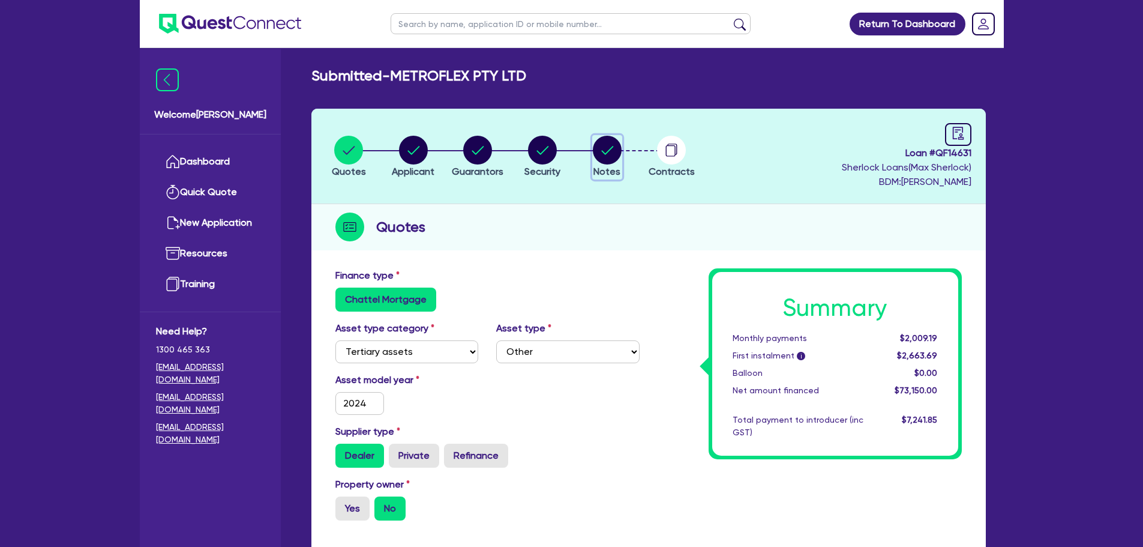
click at [598, 147] on circle "button" at bounding box center [607, 150] width 29 height 29
select select "Quest Finance - Own Book"
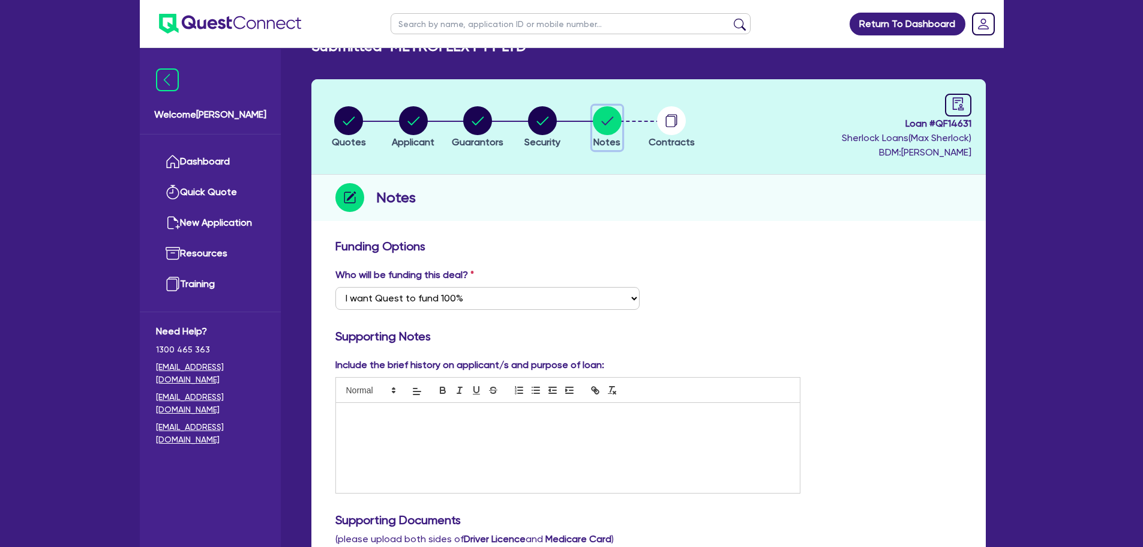
scroll to position [8, 0]
